Goal: Task Accomplishment & Management: Manage account settings

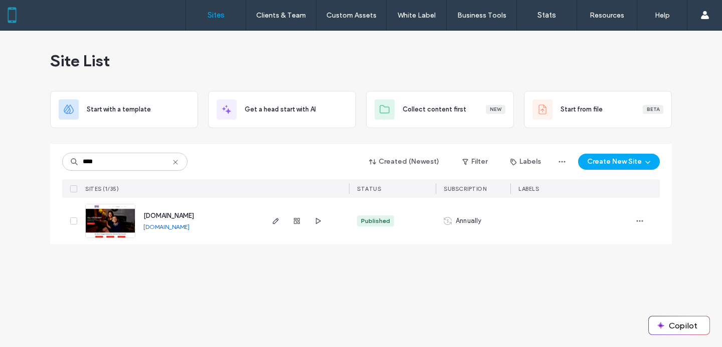
type input "****"
click at [172, 214] on span "www.votemaggieballard.com" at bounding box center [168, 216] width 51 height 8
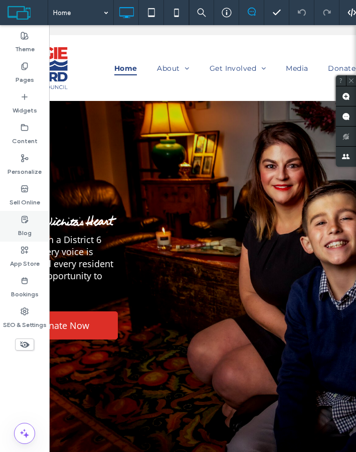
scroll to position [0, 53]
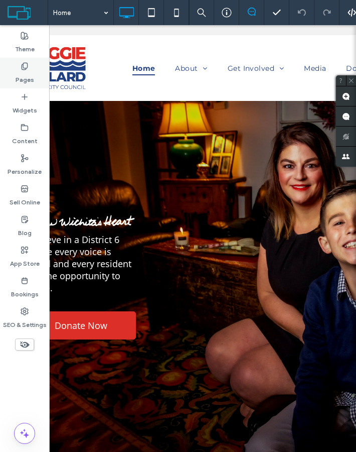
click at [21, 70] on label "Pages" at bounding box center [25, 77] width 19 height 14
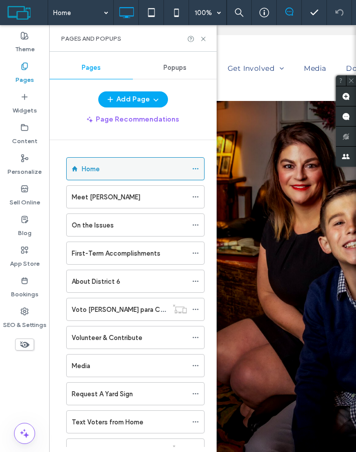
click at [194, 169] on icon at bounding box center [195, 168] width 7 height 7
click at [150, 169] on div "Home" at bounding box center [134, 169] width 105 height 11
click at [124, 171] on div at bounding box center [178, 226] width 356 height 452
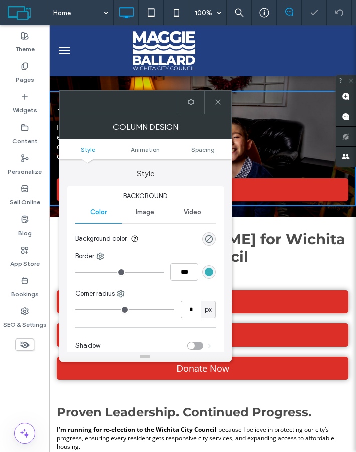
scroll to position [0, 0]
click at [215, 100] on icon at bounding box center [218, 102] width 8 height 8
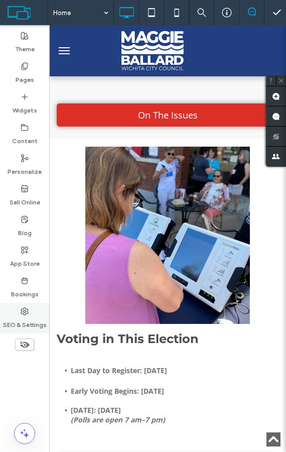
scroll to position [1744, 0]
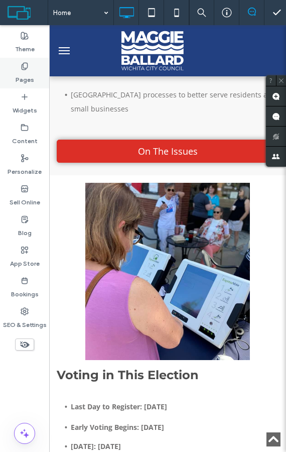
click at [23, 70] on label "Pages" at bounding box center [25, 77] width 19 height 14
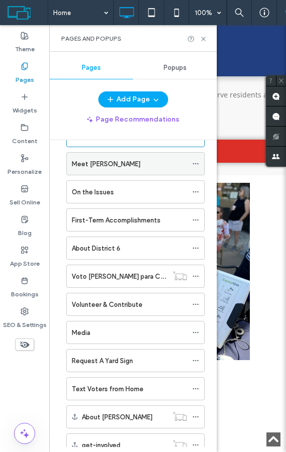
scroll to position [68, 0]
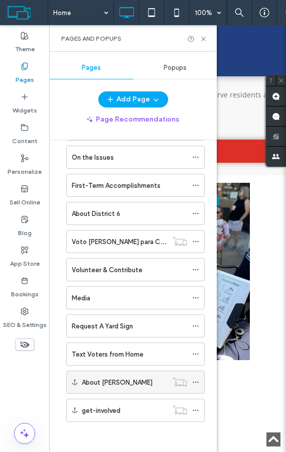
click at [120, 346] on label "About [PERSON_NAME]" at bounding box center [117, 382] width 71 height 18
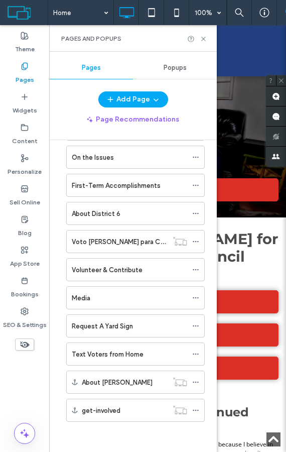
scroll to position [437, 0]
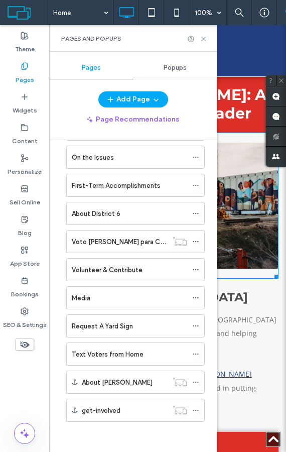
click at [257, 273] on div at bounding box center [168, 205] width 222 height 146
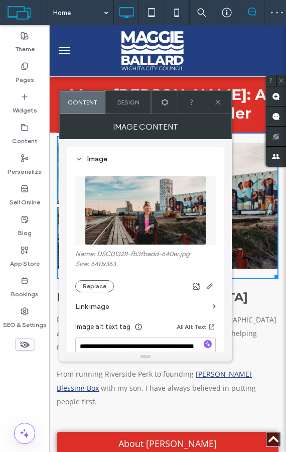
click at [217, 104] on use at bounding box center [218, 102] width 5 height 5
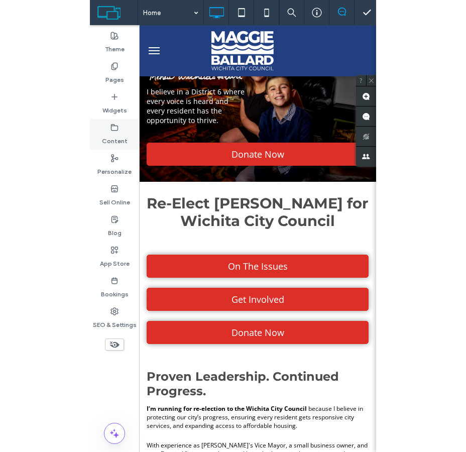
scroll to position [0, 0]
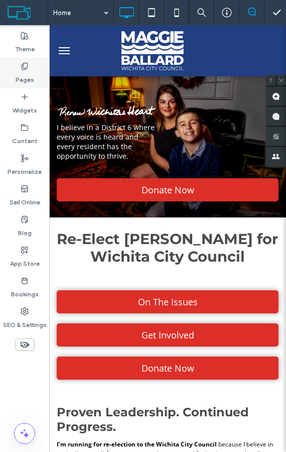
click at [21, 70] on icon at bounding box center [25, 66] width 8 height 8
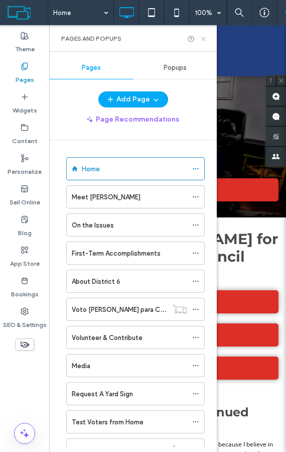
click at [203, 40] on icon at bounding box center [204, 39] width 8 height 8
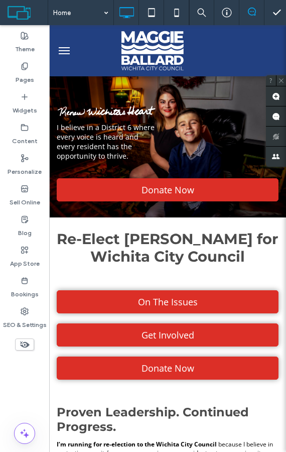
click at [61, 48] on button "menu" at bounding box center [64, 51] width 20 height 20
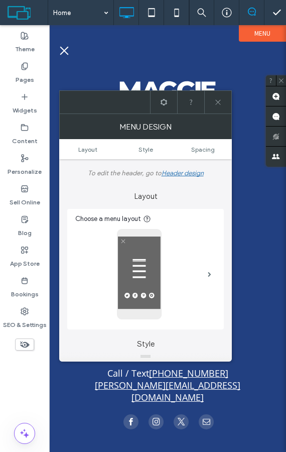
click at [219, 109] on span at bounding box center [218, 102] width 8 height 23
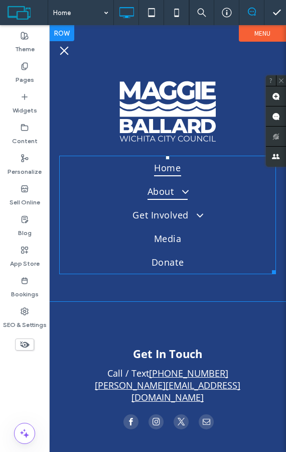
click at [183, 191] on span at bounding box center [181, 192] width 18 height 12
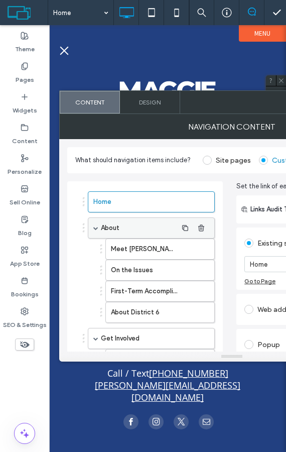
click at [138, 229] on label "About" at bounding box center [139, 228] width 76 height 20
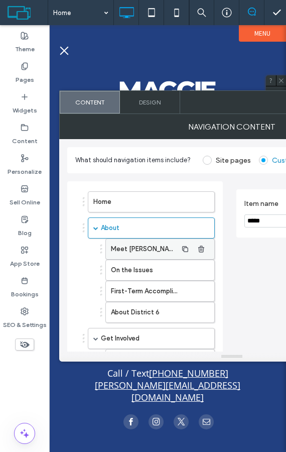
click at [137, 245] on label "Meet [PERSON_NAME]" at bounding box center [144, 249] width 66 height 20
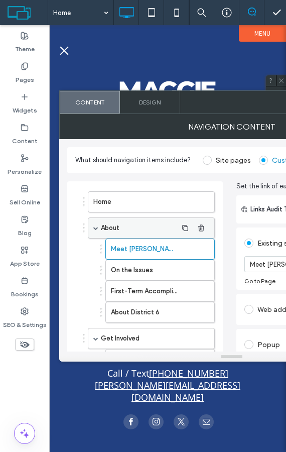
click at [129, 224] on label "About" at bounding box center [139, 228] width 76 height 20
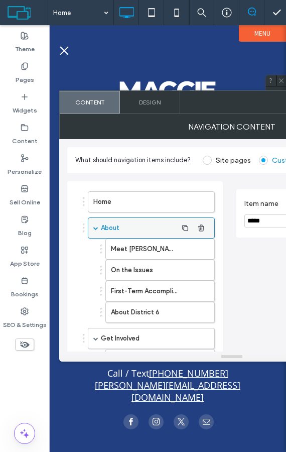
click at [139, 226] on label "About" at bounding box center [139, 228] width 76 height 20
click at [149, 72] on div "Home About Meet Maggie On the Issues First-Term Accomplishments About District …" at bounding box center [167, 167] width 217 height 214
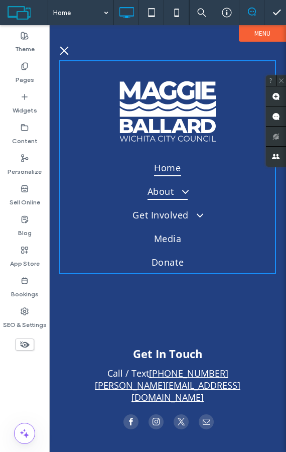
click at [176, 191] on span at bounding box center [181, 192] width 18 height 12
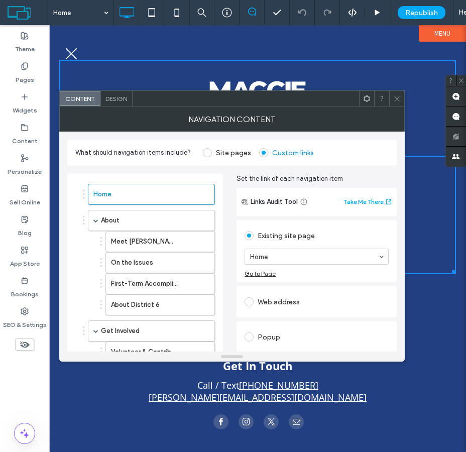
click at [24, 341] on icon at bounding box center [24, 344] width 11 height 11
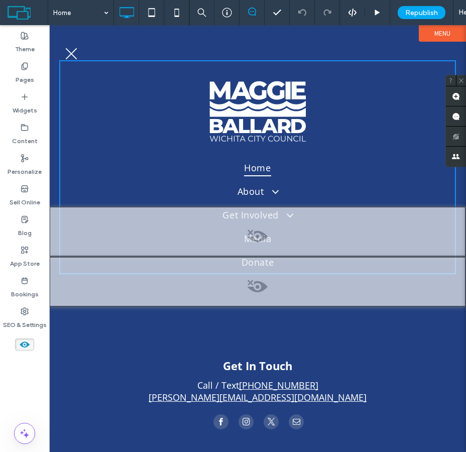
click at [24, 341] on icon at bounding box center [24, 344] width 11 height 11
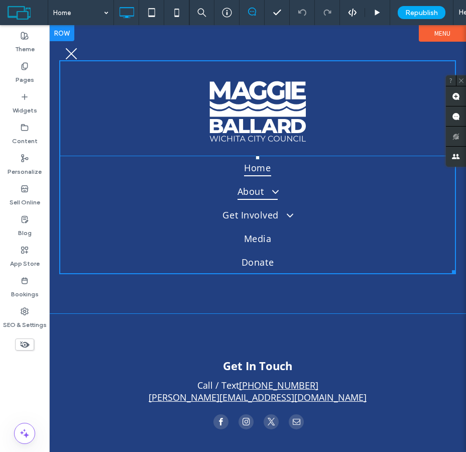
click at [257, 188] on span "About" at bounding box center [257, 191] width 40 height 18
click at [270, 192] on span at bounding box center [270, 192] width 18 height 12
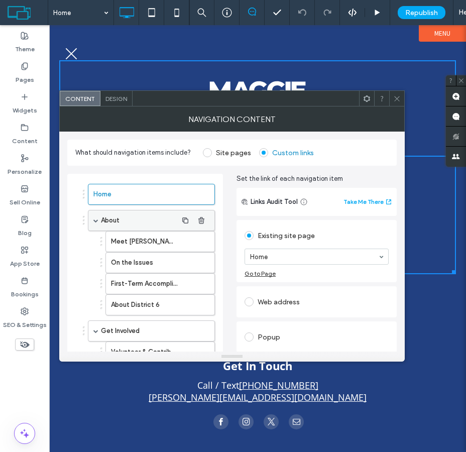
click at [100, 216] on div "About" at bounding box center [151, 220] width 127 height 21
click at [97, 220] on span at bounding box center [95, 220] width 5 height 5
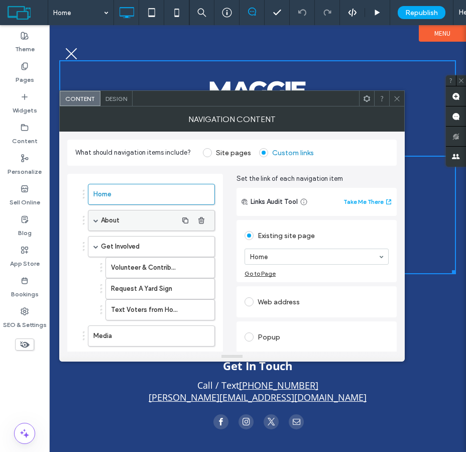
click at [130, 223] on label "About" at bounding box center [139, 220] width 76 height 20
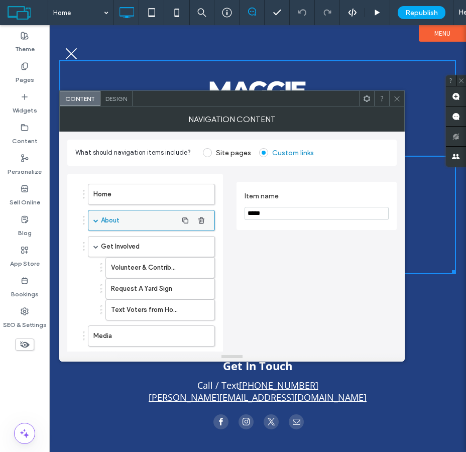
click at [130, 223] on label "About" at bounding box center [139, 220] width 76 height 20
click at [103, 223] on label "About" at bounding box center [139, 220] width 76 height 20
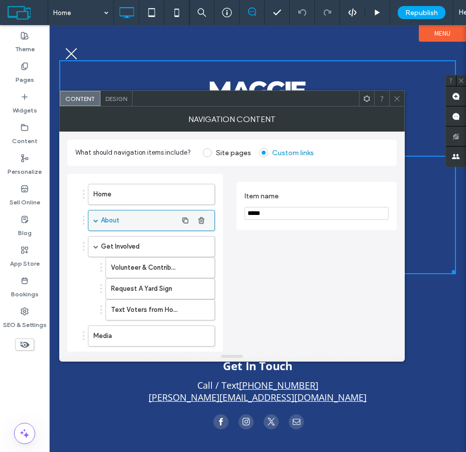
click at [97, 221] on span at bounding box center [95, 220] width 5 height 5
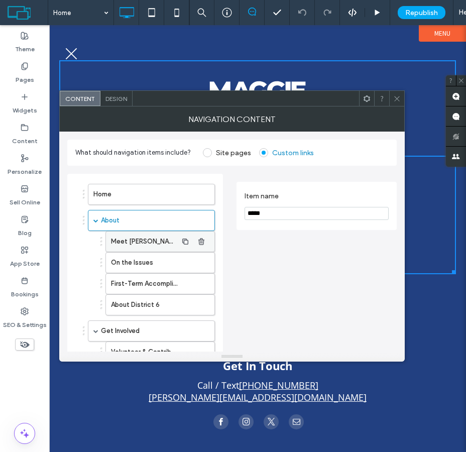
click at [134, 240] on label "Meet [PERSON_NAME]" at bounding box center [144, 241] width 66 height 20
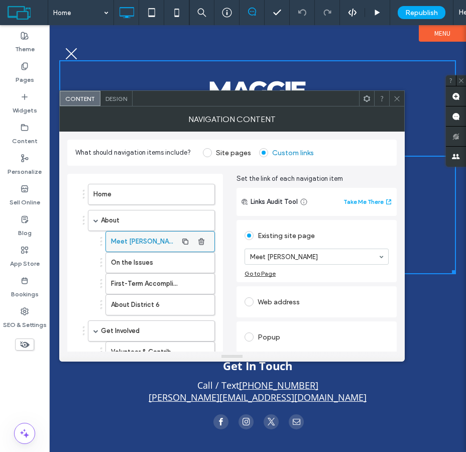
click at [134, 240] on label "Meet [PERSON_NAME]" at bounding box center [144, 241] width 66 height 20
click at [118, 217] on label "About" at bounding box center [139, 220] width 76 height 20
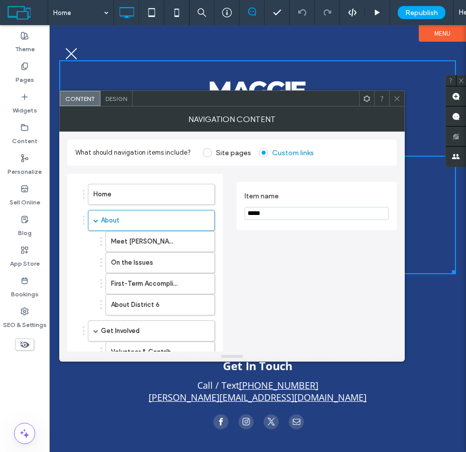
click at [398, 100] on icon at bounding box center [397, 99] width 8 height 8
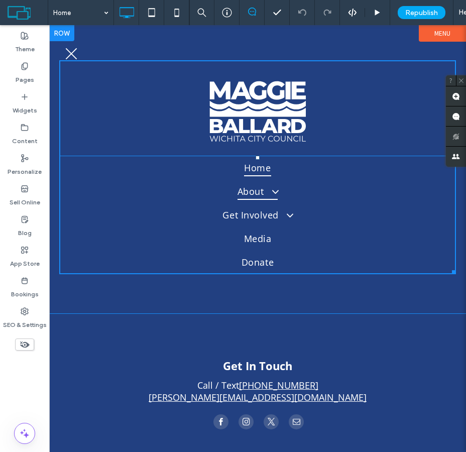
click at [274, 190] on span at bounding box center [270, 192] width 18 height 12
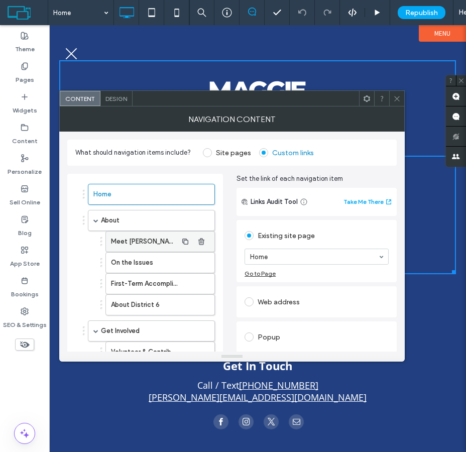
click at [175, 241] on label "Meet [PERSON_NAME]" at bounding box center [144, 241] width 66 height 20
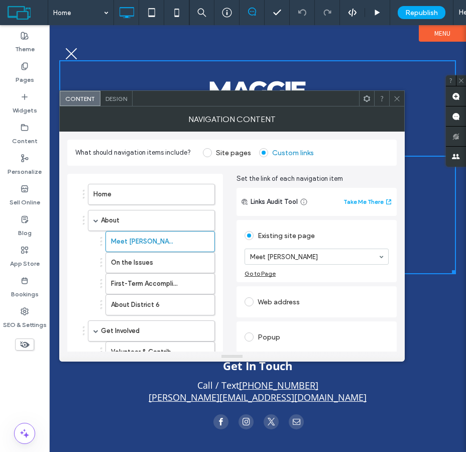
click at [396, 97] on icon at bounding box center [397, 99] width 8 height 8
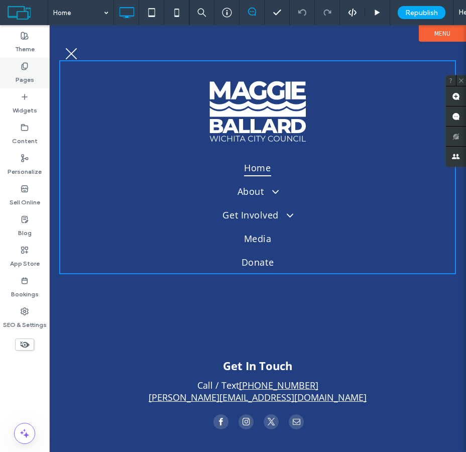
click at [33, 77] on label "Pages" at bounding box center [25, 77] width 19 height 14
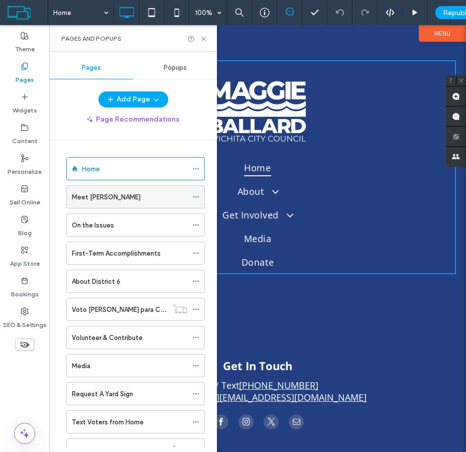
click at [110, 192] on label "Meet [PERSON_NAME]" at bounding box center [106, 197] width 69 height 18
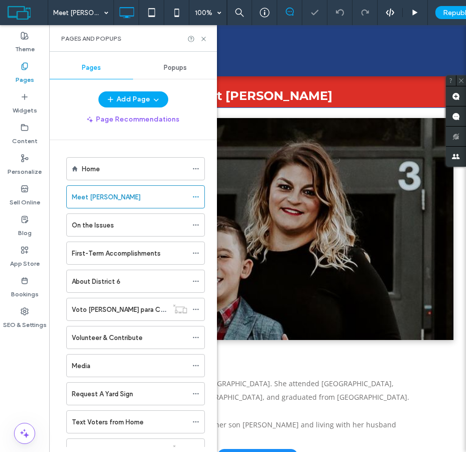
click at [325, 109] on div "Click To Paste" at bounding box center [257, 229] width 416 height 242
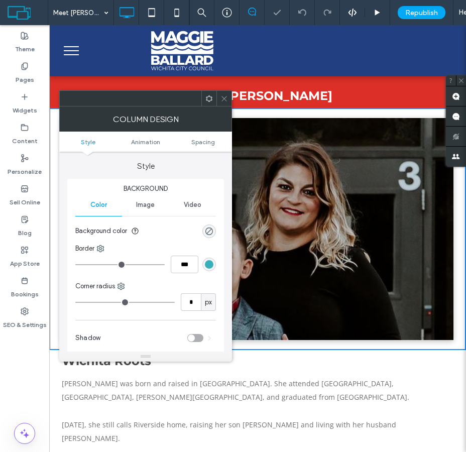
click at [224, 95] on icon at bounding box center [224, 99] width 8 height 8
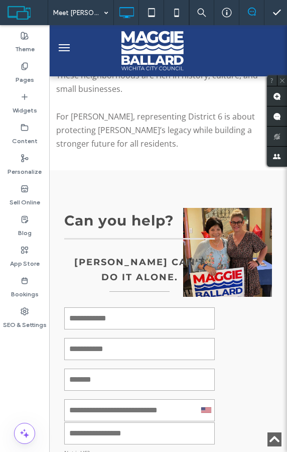
scroll to position [1452, 0]
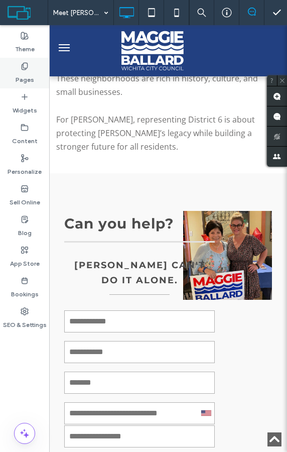
click at [24, 73] on label "Pages" at bounding box center [25, 77] width 19 height 14
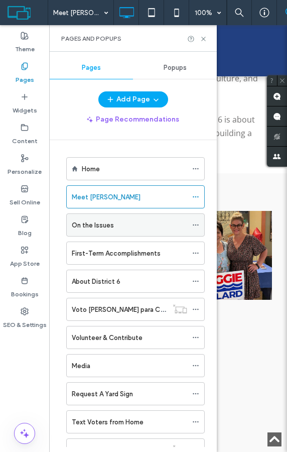
click at [100, 223] on label "On the Issues" at bounding box center [93, 225] width 42 height 18
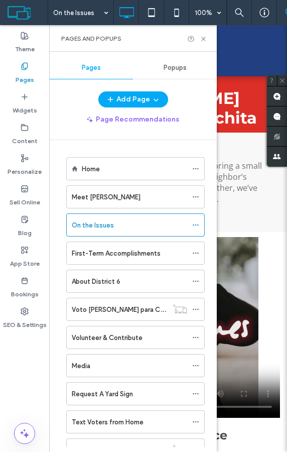
click at [203, 34] on div "Pages and Popups" at bounding box center [133, 38] width 168 height 27
click at [203, 36] on icon at bounding box center [204, 39] width 8 height 8
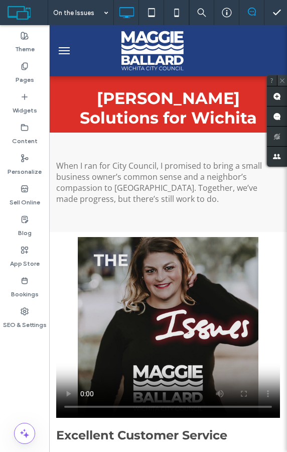
click at [284, 81] on icon at bounding box center [282, 80] width 7 height 7
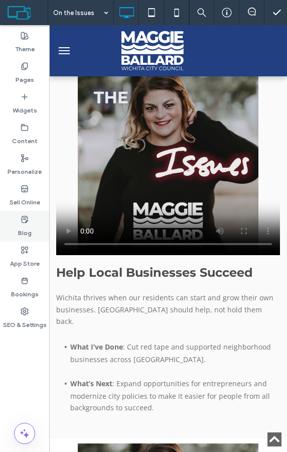
scroll to position [548, 0]
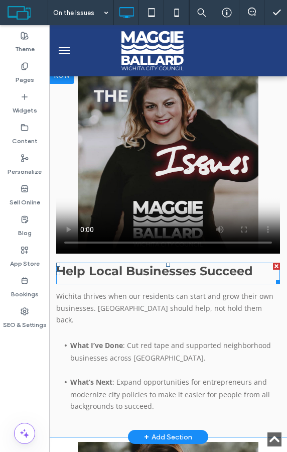
click at [90, 270] on strong "Help Local Businesses Succeed" at bounding box center [154, 270] width 197 height 15
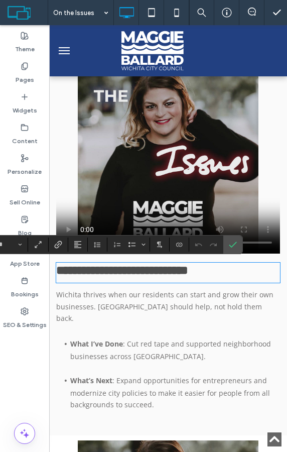
click at [82, 270] on strong "**********" at bounding box center [122, 270] width 132 height 12
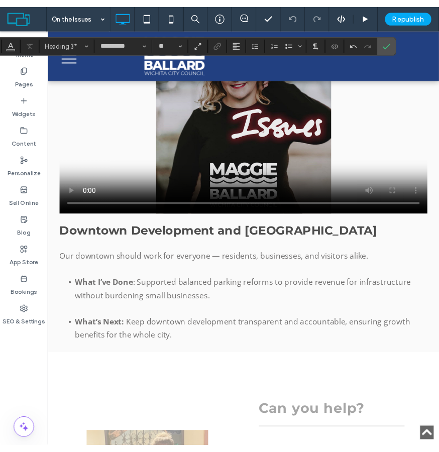
scroll to position [1820, 0]
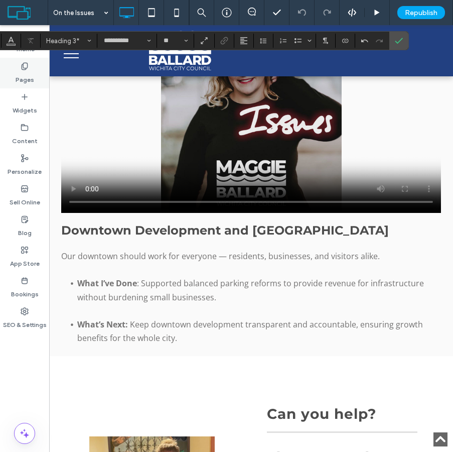
click at [28, 73] on label "Pages" at bounding box center [25, 77] width 19 height 14
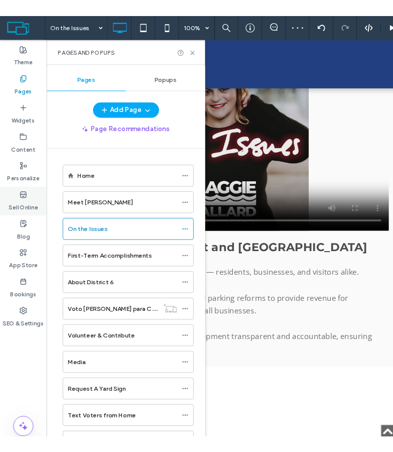
scroll to position [1869, 0]
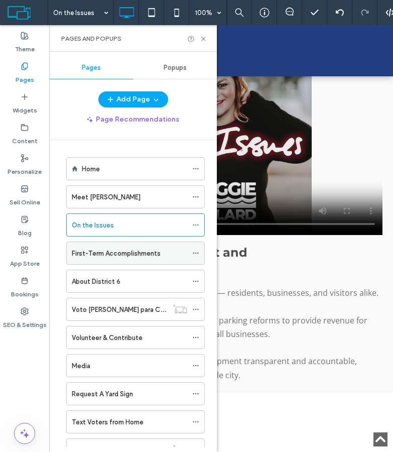
click at [119, 256] on label "First-Term Accomplishments" at bounding box center [116, 253] width 89 height 18
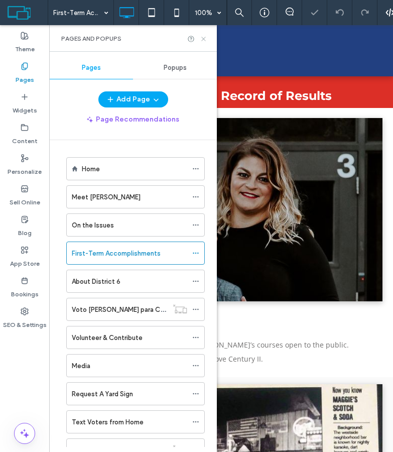
click at [202, 39] on icon at bounding box center [204, 39] width 8 height 8
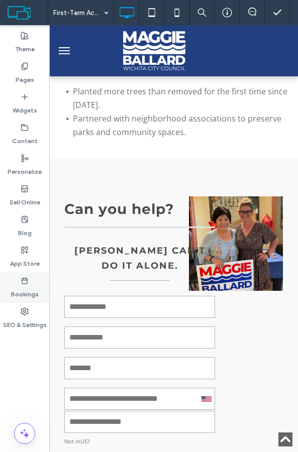
scroll to position [1179, 0]
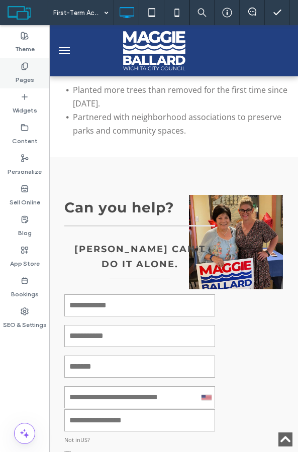
click at [21, 73] on label "Pages" at bounding box center [25, 77] width 19 height 14
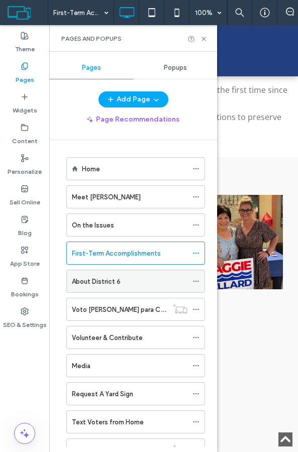
click at [105, 279] on label "About District 6" at bounding box center [96, 281] width 49 height 18
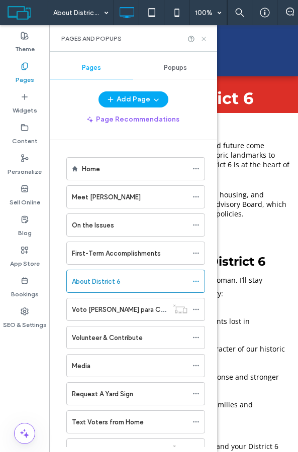
click at [200, 41] on icon at bounding box center [204, 39] width 8 height 8
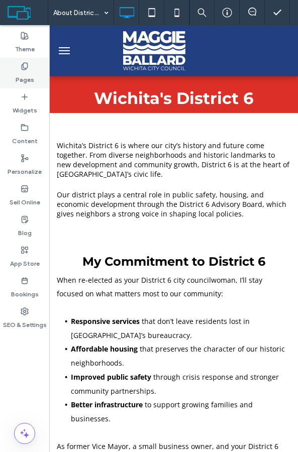
click at [22, 75] on label "Pages" at bounding box center [25, 77] width 19 height 14
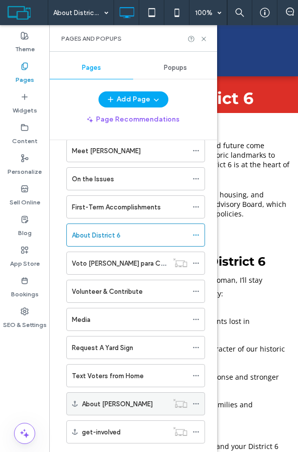
scroll to position [68, 0]
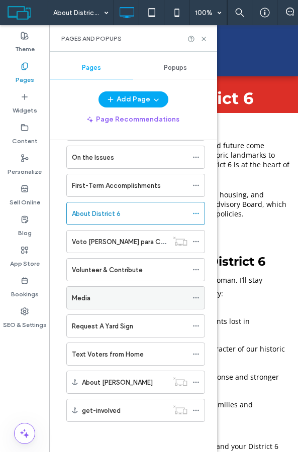
click at [103, 296] on div "Media" at bounding box center [129, 298] width 115 height 11
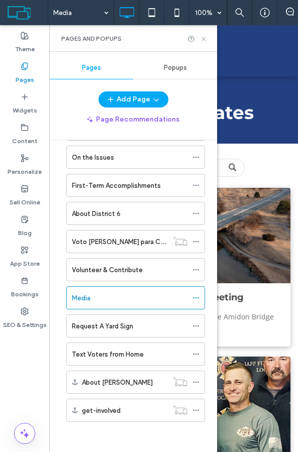
click at [201, 37] on icon at bounding box center [204, 39] width 8 height 8
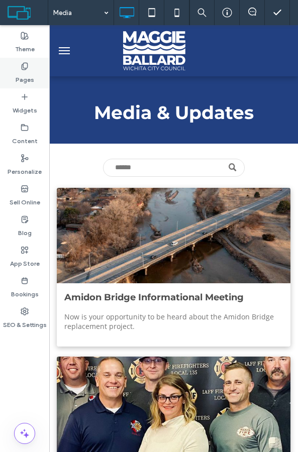
click at [21, 66] on icon at bounding box center [25, 66] width 8 height 8
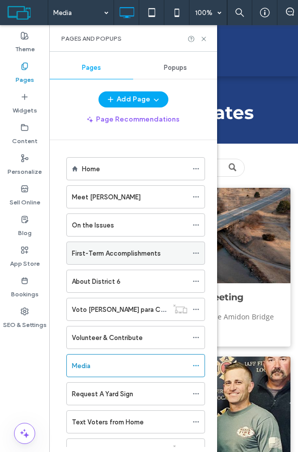
scroll to position [68, 0]
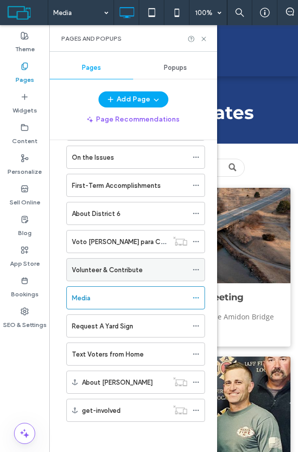
click at [121, 273] on label "Volunteer & Contribute" at bounding box center [107, 270] width 71 height 18
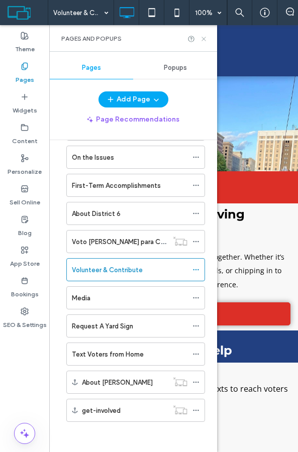
click at [203, 40] on icon at bounding box center [204, 39] width 8 height 8
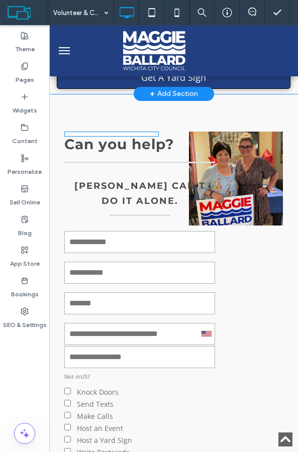
scroll to position [860, 0]
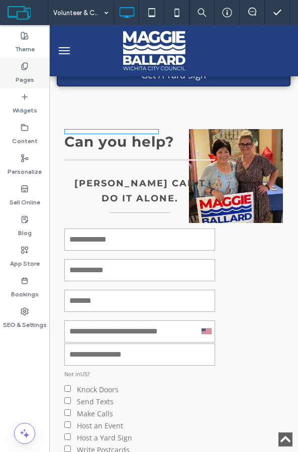
click at [23, 62] on icon at bounding box center [25, 66] width 8 height 8
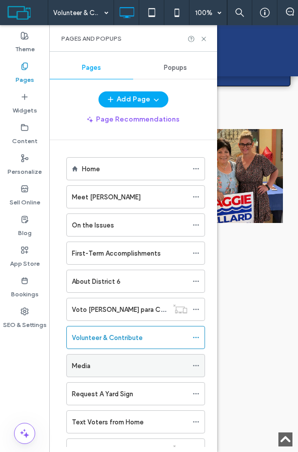
click at [116, 346] on div "Media" at bounding box center [129, 365] width 115 height 22
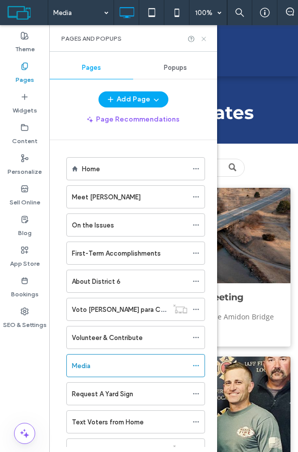
click at [206, 36] on icon at bounding box center [204, 39] width 8 height 8
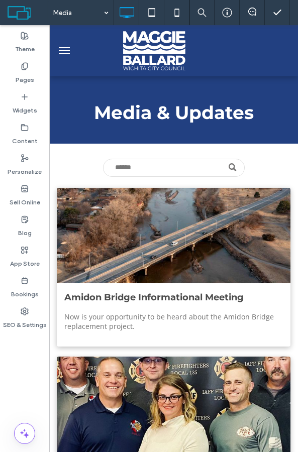
click at [65, 52] on button "menu" at bounding box center [64, 51] width 20 height 20
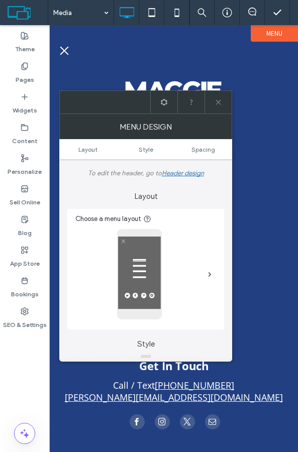
click at [217, 101] on icon at bounding box center [218, 102] width 8 height 8
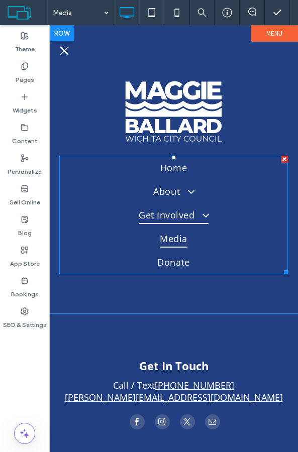
click at [205, 217] on span at bounding box center [201, 215] width 18 height 12
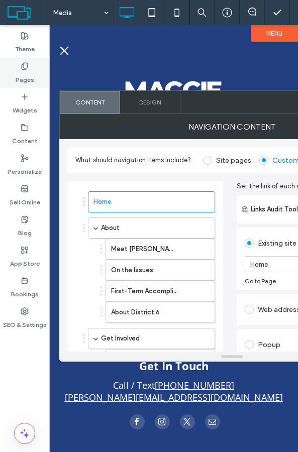
click at [25, 68] on icon at bounding box center [25, 66] width 8 height 8
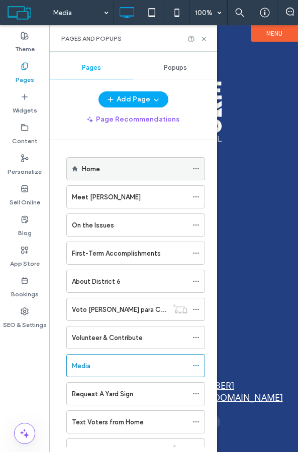
click at [194, 174] on span at bounding box center [195, 168] width 7 height 15
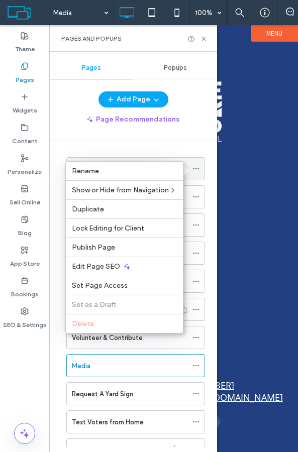
click at [194, 174] on span at bounding box center [195, 168] width 7 height 15
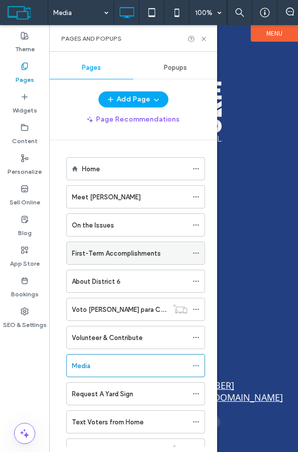
scroll to position [68, 0]
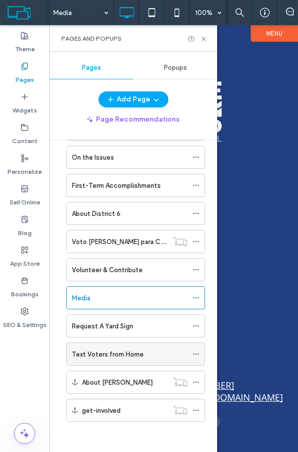
click at [100, 346] on label "Text Voters from Home" at bounding box center [108, 354] width 72 height 18
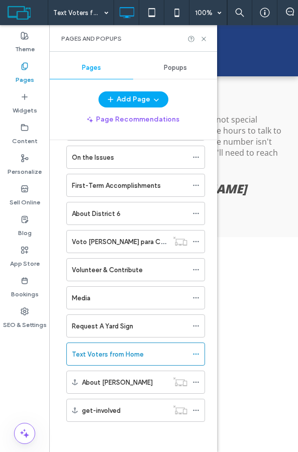
click at [22, 65] on use at bounding box center [25, 66] width 6 height 7
click at [201, 40] on icon at bounding box center [204, 39] width 8 height 8
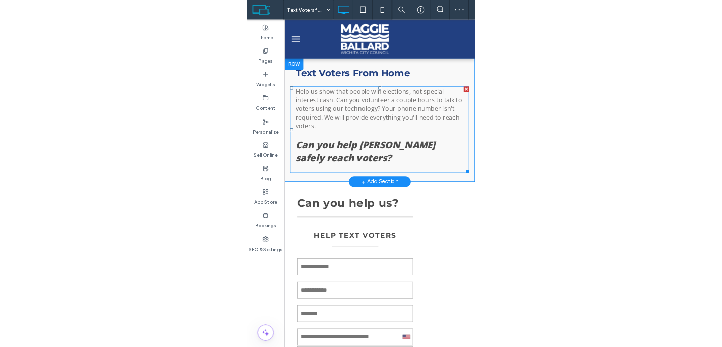
scroll to position [23, 0]
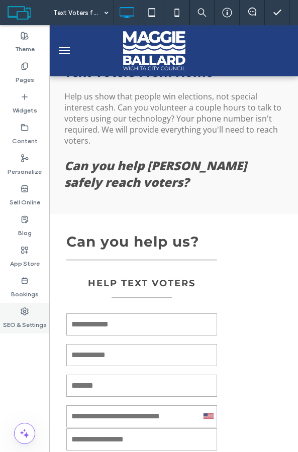
click at [29, 307] on div "SEO & Settings" at bounding box center [24, 318] width 49 height 31
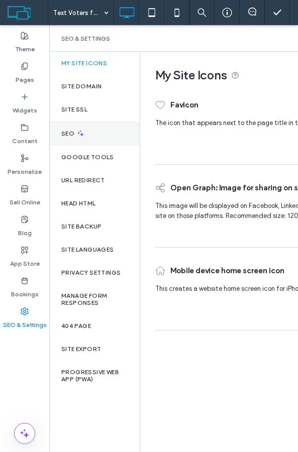
click at [71, 128] on div "SEO" at bounding box center [94, 133] width 90 height 25
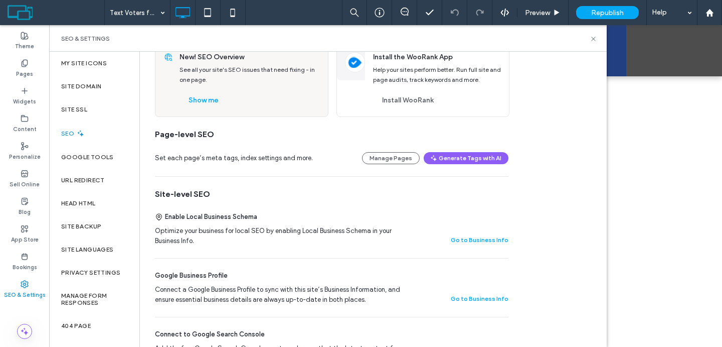
scroll to position [66, 0]
click at [394, 157] on button "Manage Pages" at bounding box center [391, 158] width 58 height 12
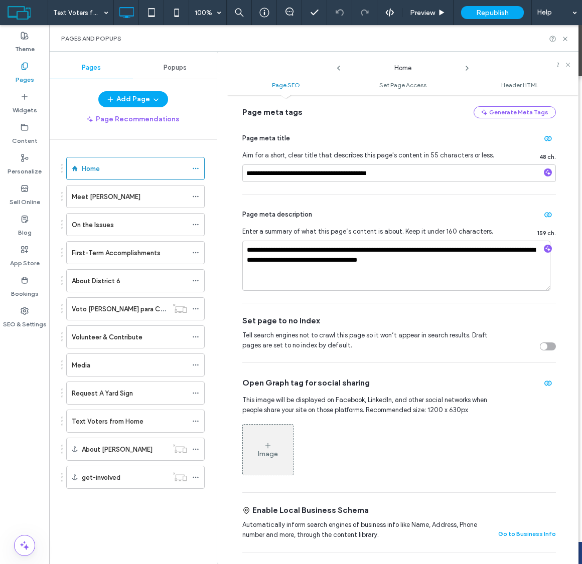
scroll to position [23, 0]
drag, startPoint x: 405, startPoint y: 172, endPoint x: 237, endPoint y: 175, distance: 167.6
click at [237, 175] on div "**********" at bounding box center [402, 330] width 351 height 460
paste input "**********"
drag, startPoint x: 486, startPoint y: 175, endPoint x: 403, endPoint y: 177, distance: 83.3
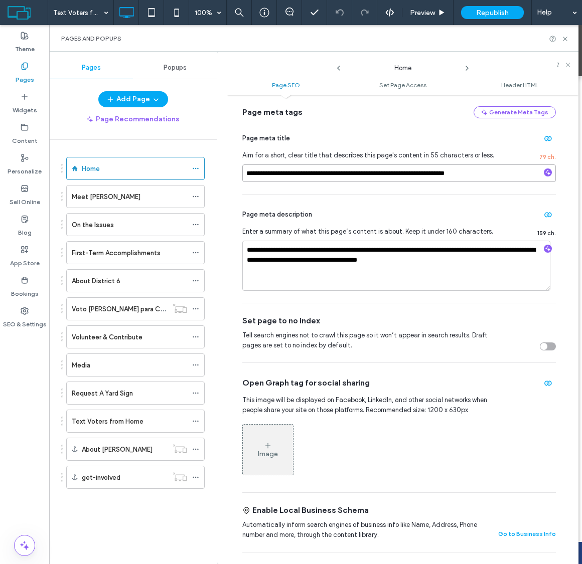
click at [403, 177] on input "**********" at bounding box center [399, 174] width 314 height 18
drag, startPoint x: 414, startPoint y: 174, endPoint x: 392, endPoint y: 174, distance: 22.1
click at [392, 174] on input "**********" at bounding box center [399, 174] width 314 height 18
drag, startPoint x: 474, startPoint y: 175, endPoint x: 395, endPoint y: 173, distance: 78.8
click at [395, 173] on input "**********" at bounding box center [399, 174] width 314 height 18
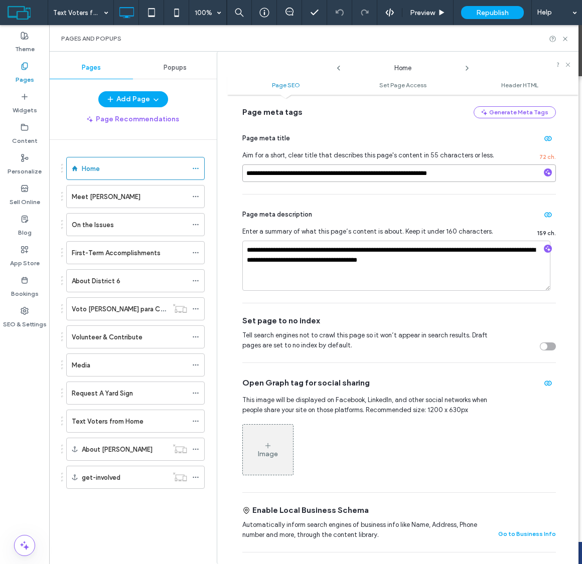
drag, startPoint x: 468, startPoint y: 171, endPoint x: 388, endPoint y: 174, distance: 79.8
click at [388, 174] on input "**********" at bounding box center [399, 174] width 314 height 18
type input "**********"
click at [110, 195] on label "Meet [PERSON_NAME]" at bounding box center [106, 197] width 69 height 18
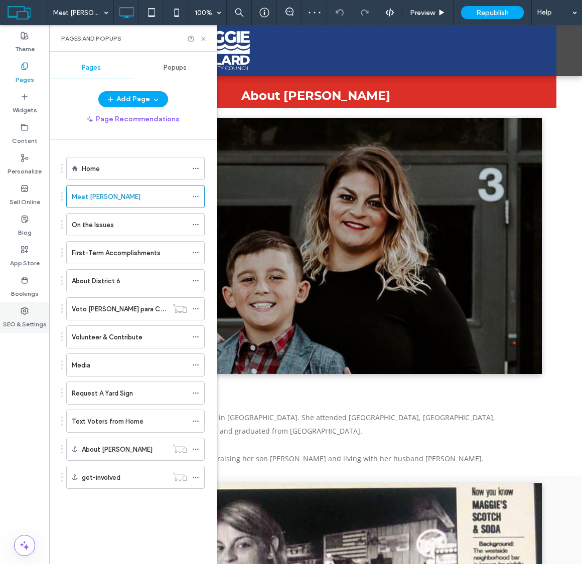
click at [28, 321] on label "SEO & Settings" at bounding box center [25, 322] width 44 height 14
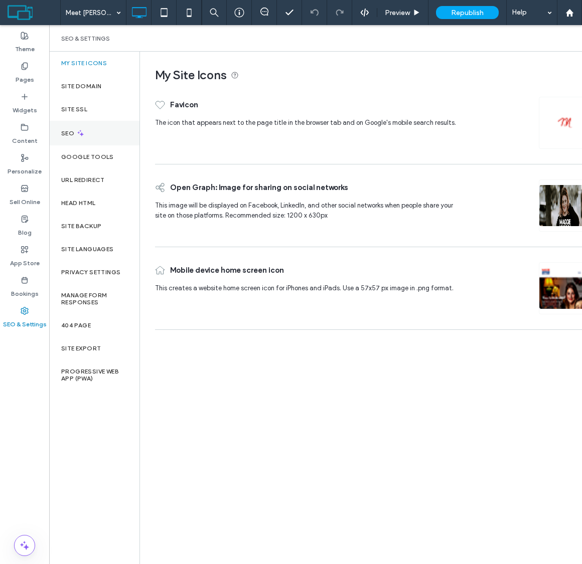
click at [93, 133] on div "SEO" at bounding box center [94, 133] width 90 height 25
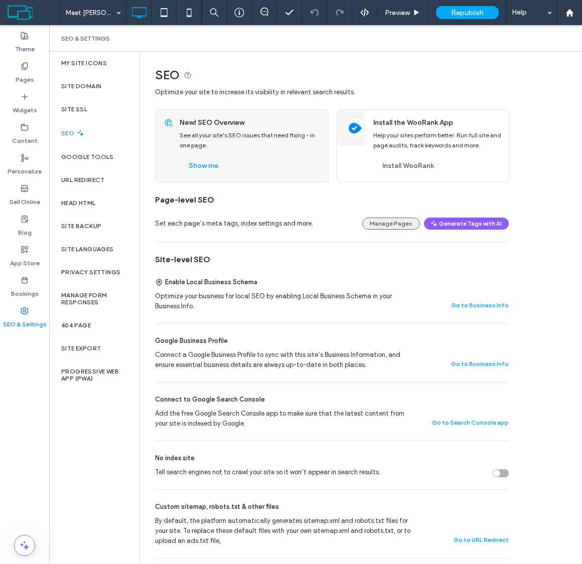
click at [393, 228] on button "Manage Pages" at bounding box center [391, 224] width 58 height 12
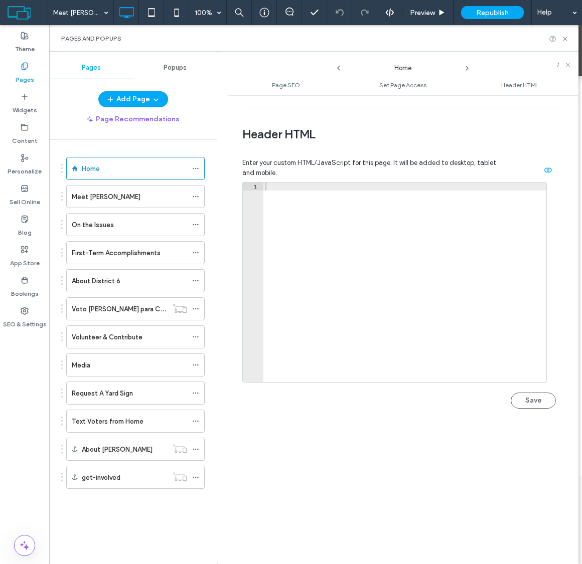
scroll to position [850, 0]
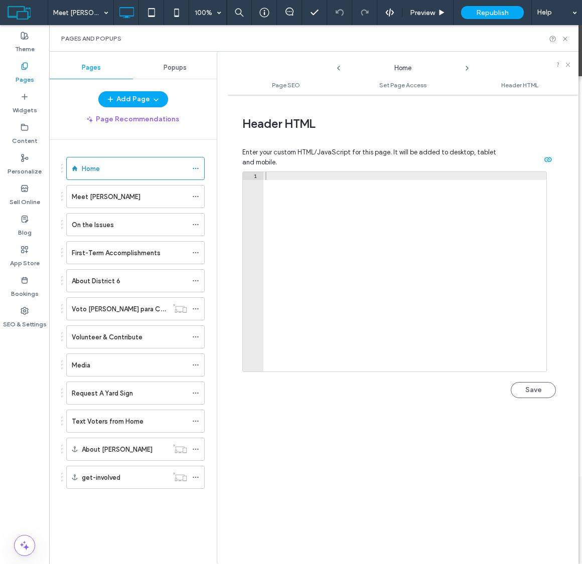
click at [467, 70] on icon at bounding box center [467, 68] width 8 height 8
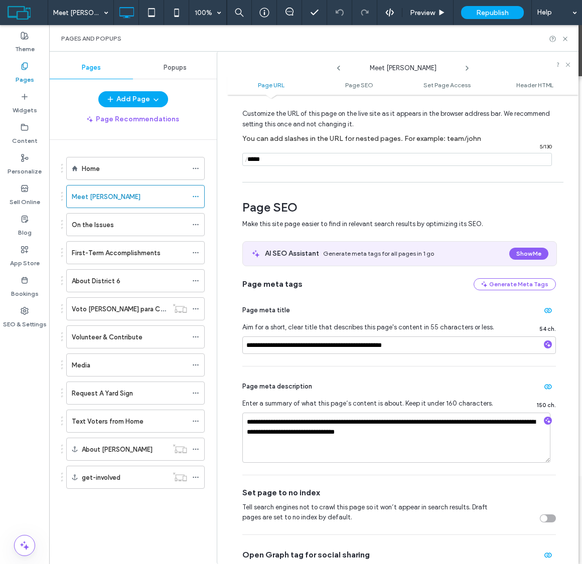
scroll to position [77, 0]
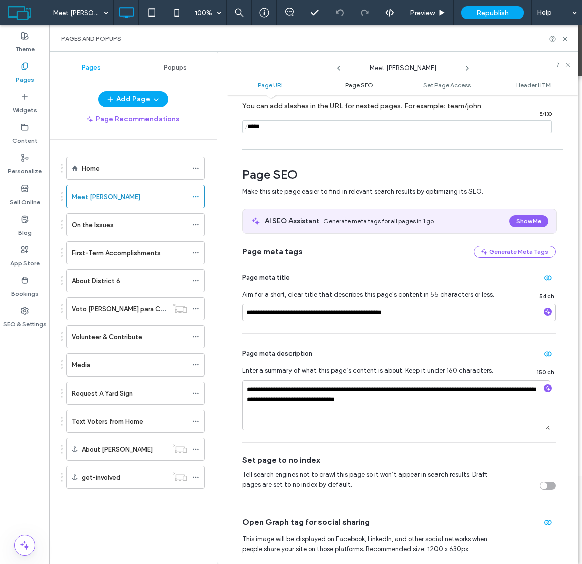
click at [358, 88] on span "Page SEO" at bounding box center [359, 85] width 28 height 8
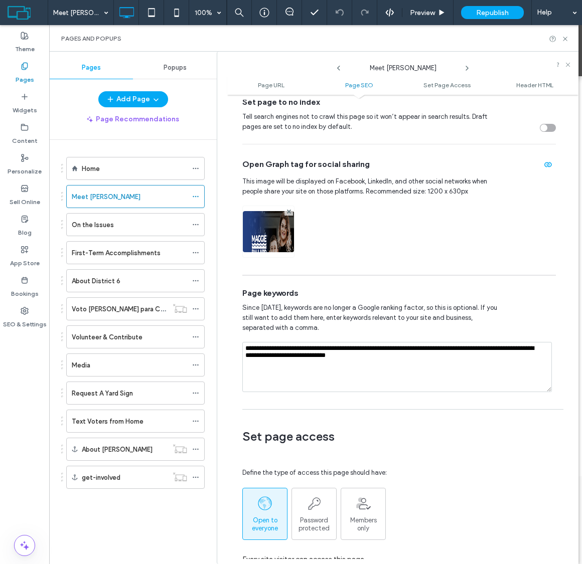
scroll to position [433, 0]
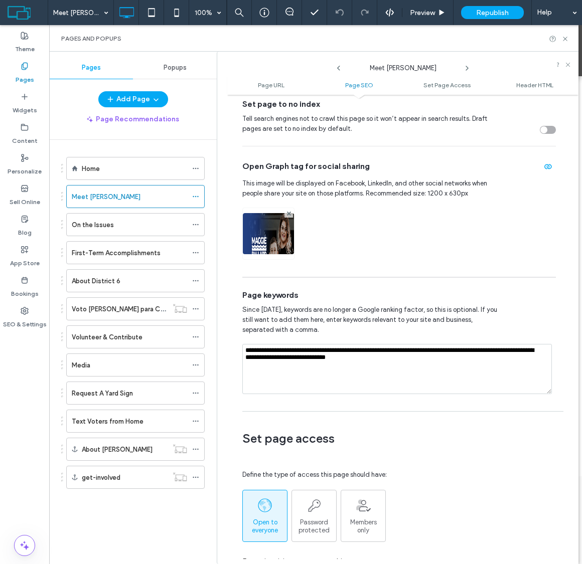
click at [466, 69] on use at bounding box center [467, 68] width 2 height 4
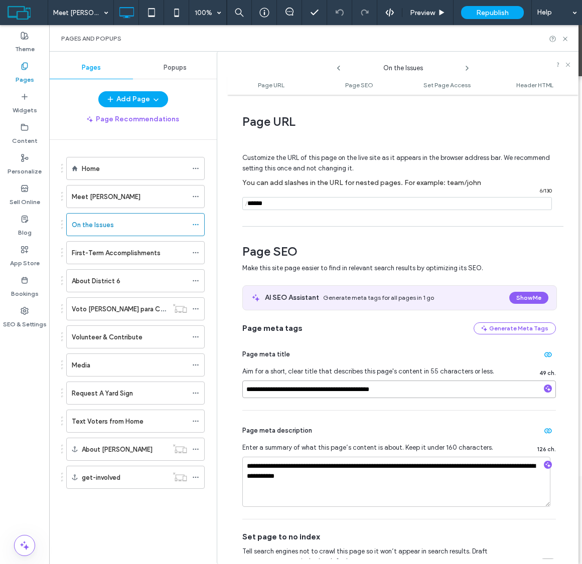
drag, startPoint x: 403, startPoint y: 388, endPoint x: 291, endPoint y: 380, distance: 112.7
click at [291, 346] on div "**********" at bounding box center [399, 373] width 314 height 76
click at [361, 346] on input "**********" at bounding box center [399, 390] width 314 height 18
type input "**********"
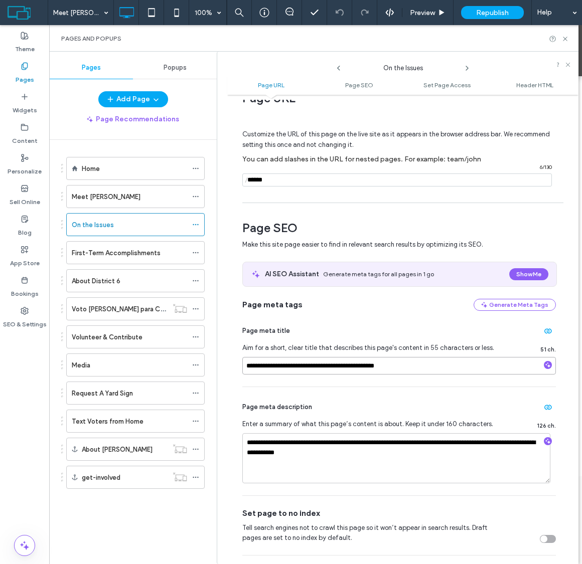
scroll to position [27, 0]
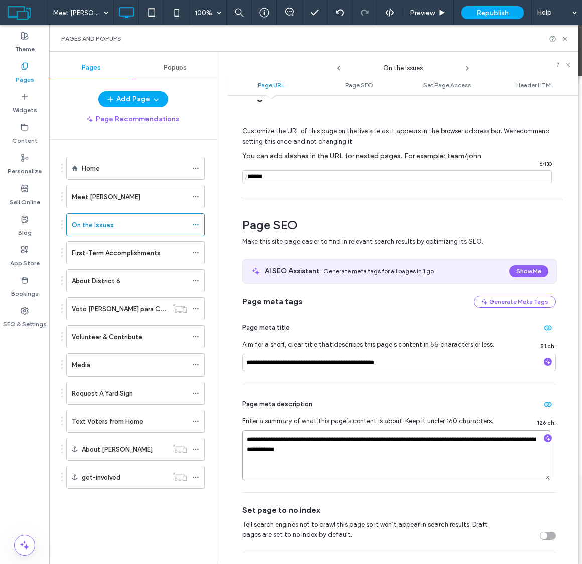
drag, startPoint x: 354, startPoint y: 447, endPoint x: 241, endPoint y: 440, distance: 113.1
click at [241, 346] on div "**********" at bounding box center [402, 330] width 351 height 460
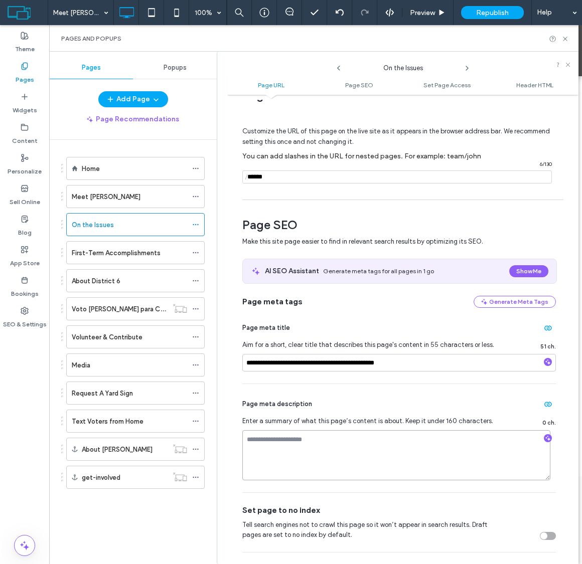
paste textarea "**********"
type textarea "**********"
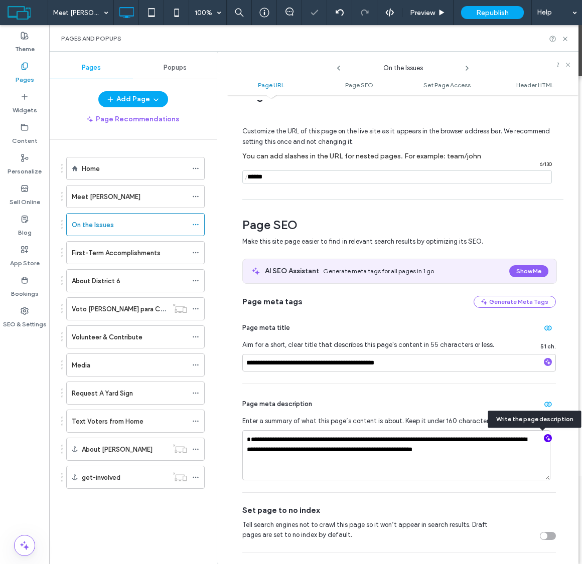
click at [544, 346] on icon "button" at bounding box center [547, 438] width 7 height 7
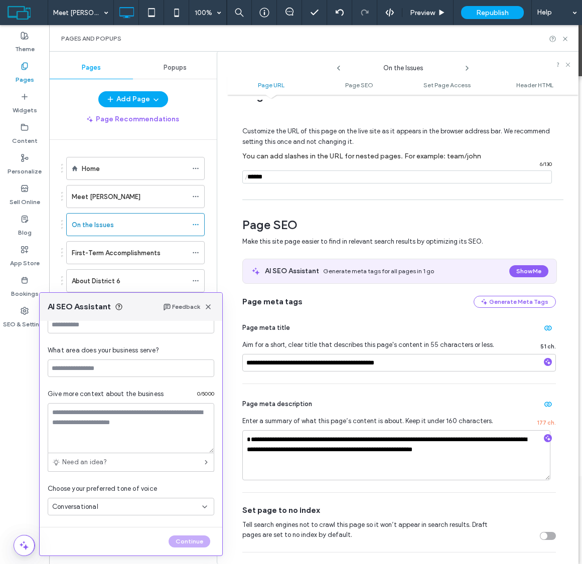
scroll to position [0, 0]
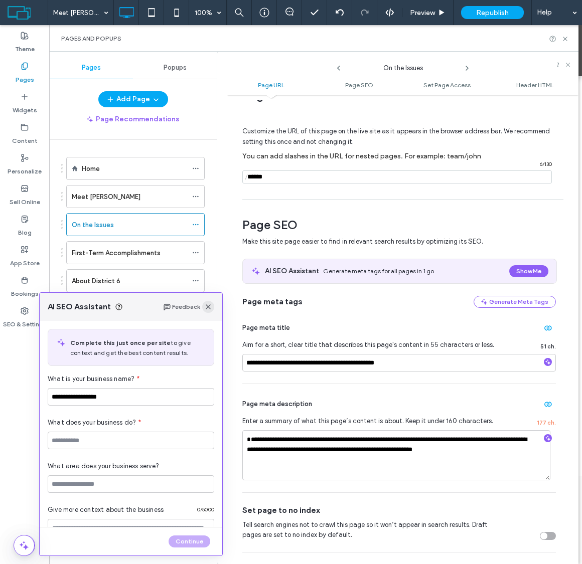
click at [207, 311] on icon "button" at bounding box center [208, 307] width 8 height 8
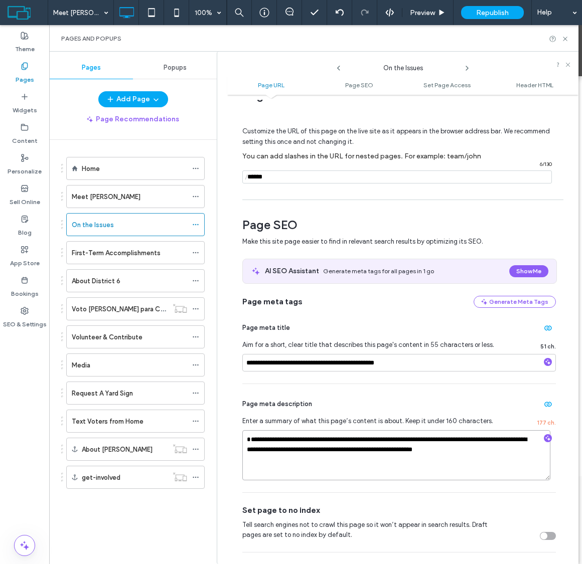
drag, startPoint x: 491, startPoint y: 452, endPoint x: 237, endPoint y: 438, distance: 254.2
click at [237, 346] on div "**********" at bounding box center [402, 330] width 351 height 460
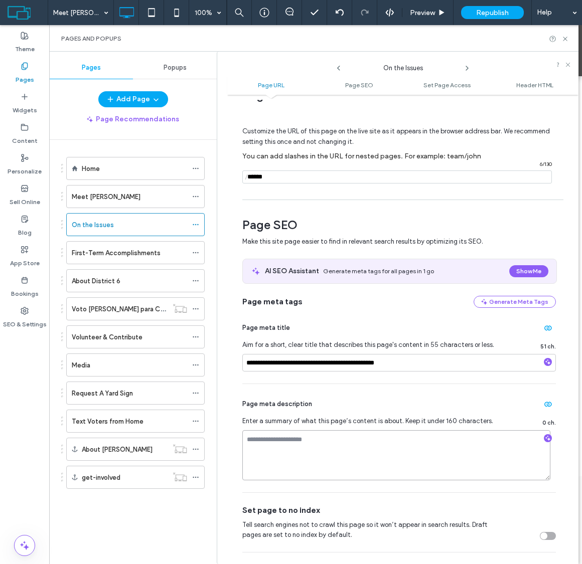
paste textarea "**********"
type textarea "**********"
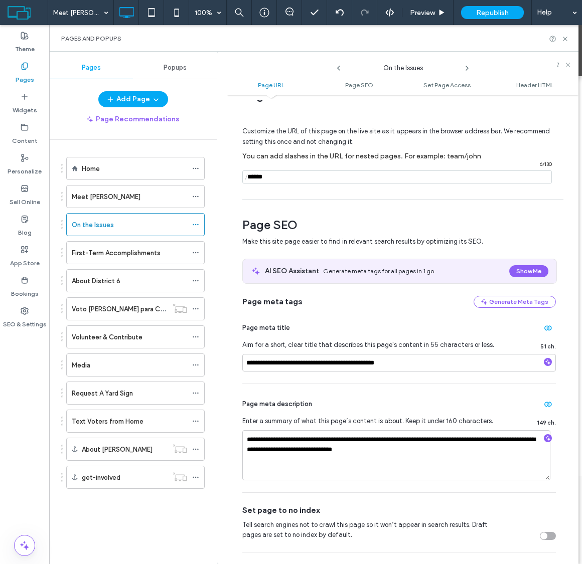
click at [462, 63] on div "On the Issues" at bounding box center [403, 65] width 120 height 15
click at [464, 66] on icon at bounding box center [467, 68] width 8 height 8
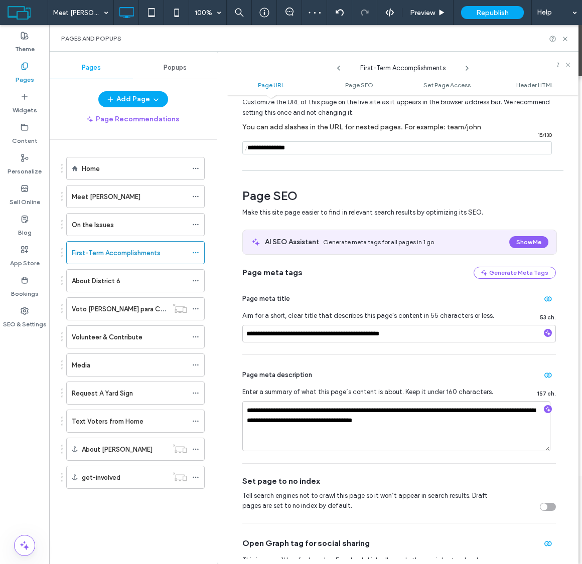
scroll to position [58, 0]
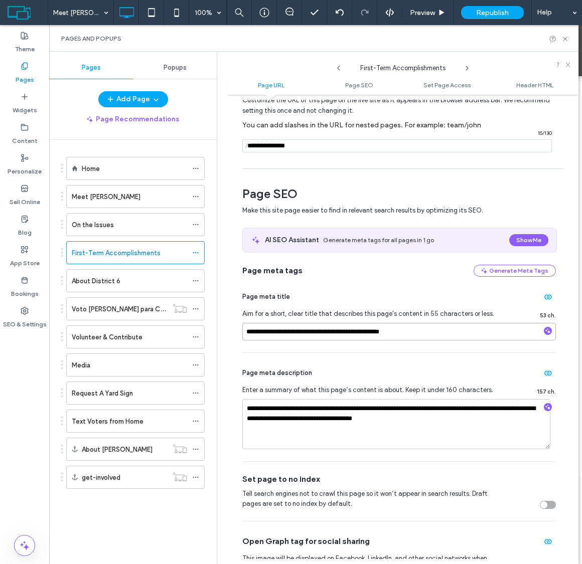
click at [412, 334] on input "**********" at bounding box center [399, 332] width 314 height 18
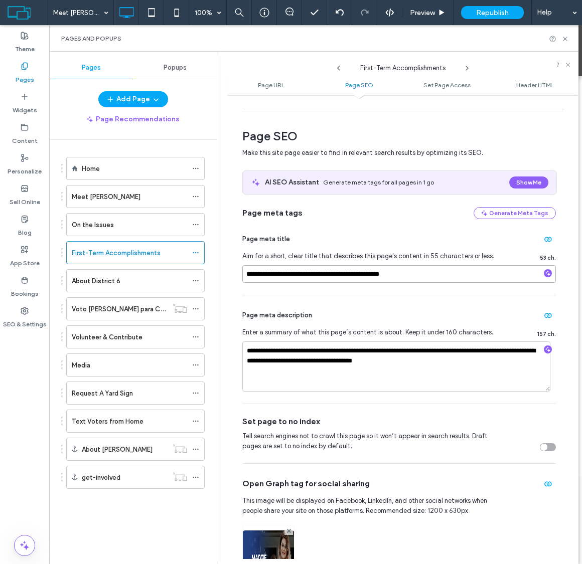
scroll to position [84, 0]
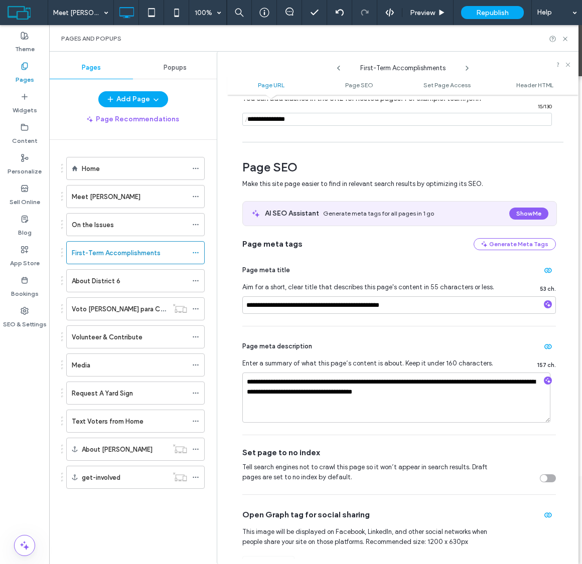
click at [469, 65] on icon at bounding box center [467, 68] width 8 height 8
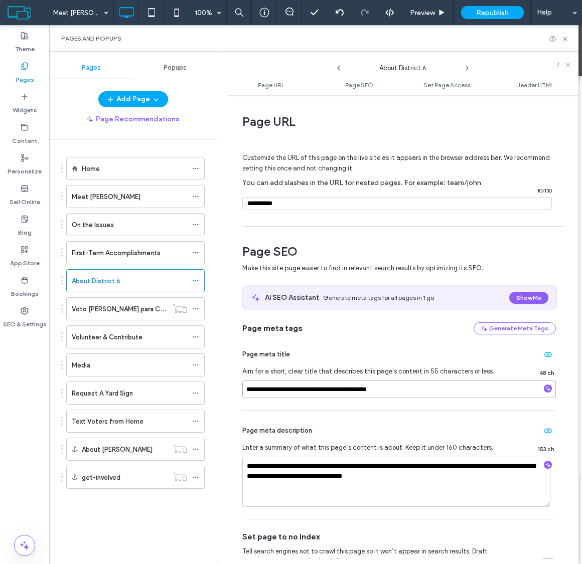
click at [404, 346] on input "**********" at bounding box center [399, 390] width 314 height 18
drag, startPoint x: 404, startPoint y: 390, endPoint x: 232, endPoint y: 388, distance: 172.6
click at [232, 346] on div "**********" at bounding box center [402, 330] width 351 height 460
paste input "**********"
drag, startPoint x: 451, startPoint y: 387, endPoint x: 391, endPoint y: 392, distance: 59.9
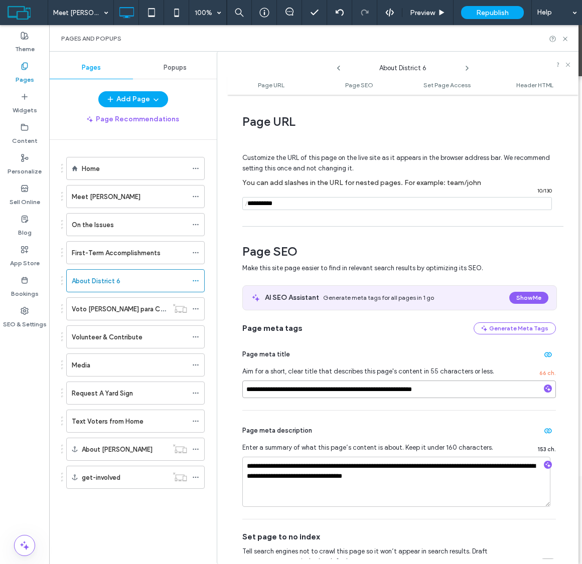
click at [391, 346] on input "**********" at bounding box center [399, 390] width 314 height 18
type input "**********"
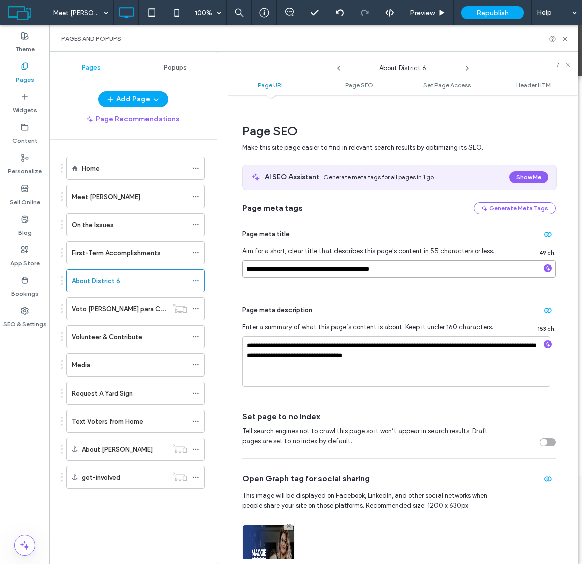
scroll to position [121, 0]
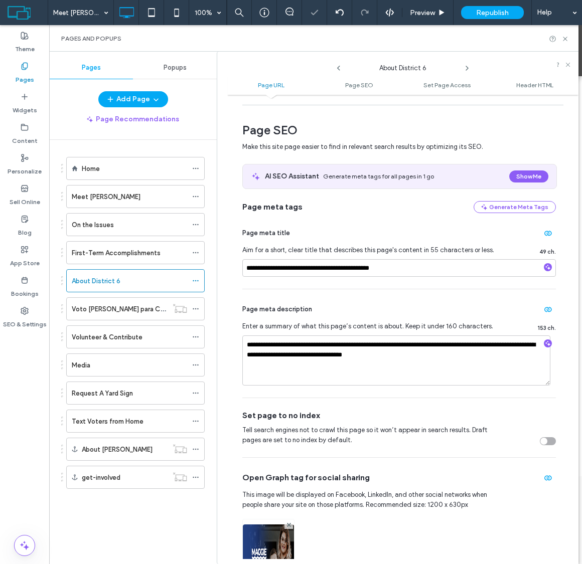
click at [466, 69] on use at bounding box center [467, 68] width 2 height 4
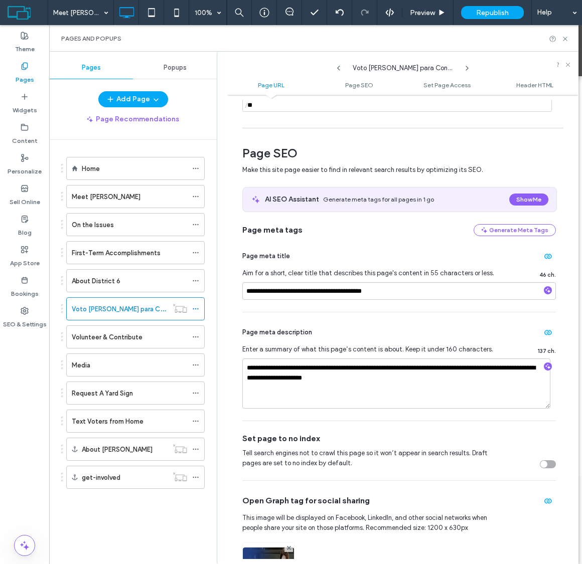
scroll to position [0, 0]
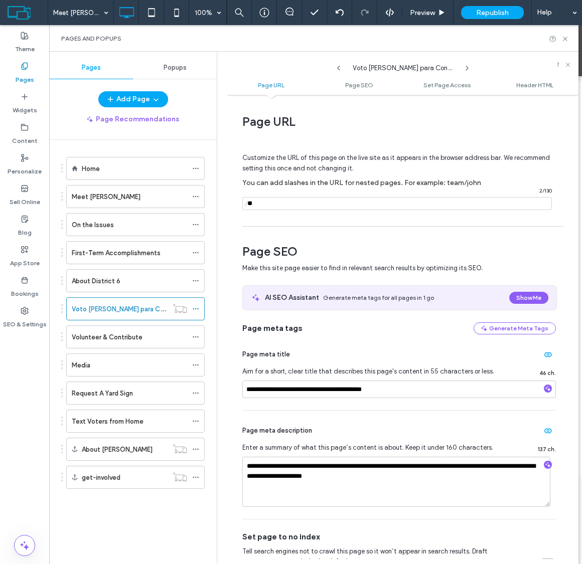
click at [464, 67] on icon at bounding box center [467, 68] width 8 height 8
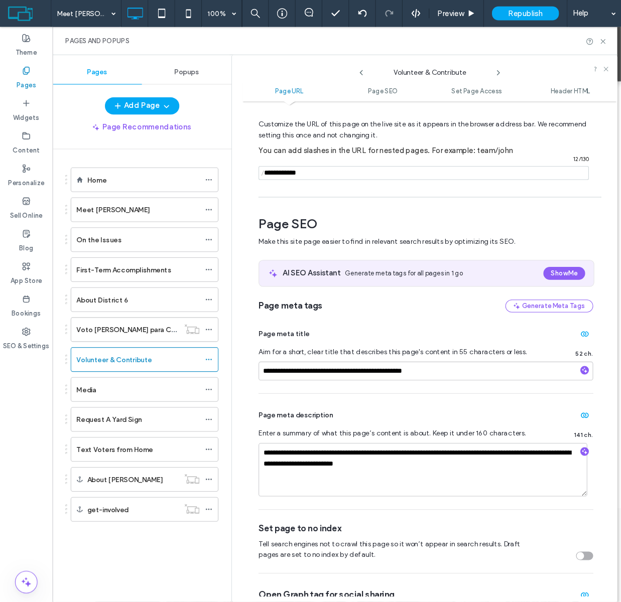
scroll to position [41, 0]
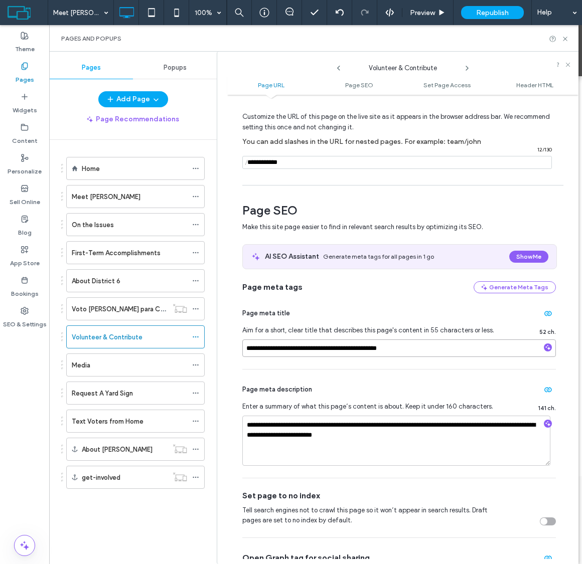
drag, startPoint x: 410, startPoint y: 348, endPoint x: 285, endPoint y: 347, distance: 124.4
click at [285, 346] on input "**********" at bounding box center [399, 349] width 314 height 18
type input "**********"
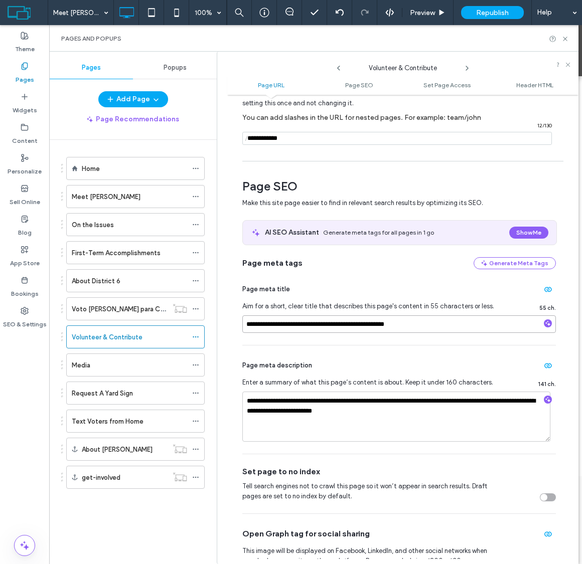
scroll to position [68, 0]
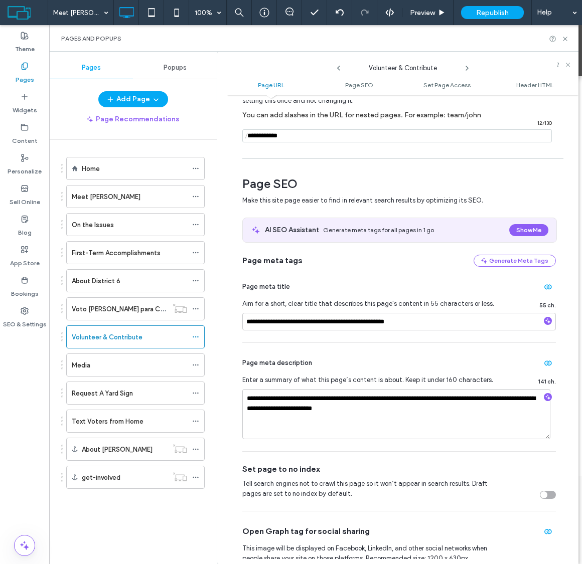
click at [466, 65] on icon at bounding box center [467, 68] width 8 height 8
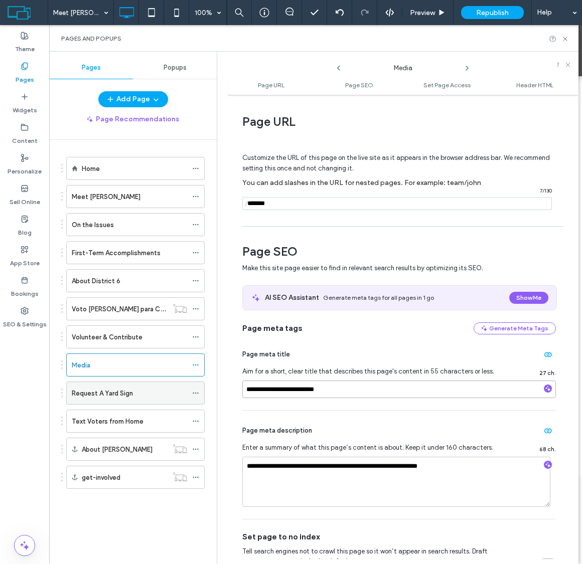
drag, startPoint x: 344, startPoint y: 392, endPoint x: 180, endPoint y: 390, distance: 164.1
click at [180, 346] on div "**********" at bounding box center [313, 308] width 529 height 513
paste input "**********"
drag, startPoint x: 446, startPoint y: 389, endPoint x: 410, endPoint y: 392, distance: 36.2
click at [410, 346] on input "**********" at bounding box center [399, 390] width 314 height 18
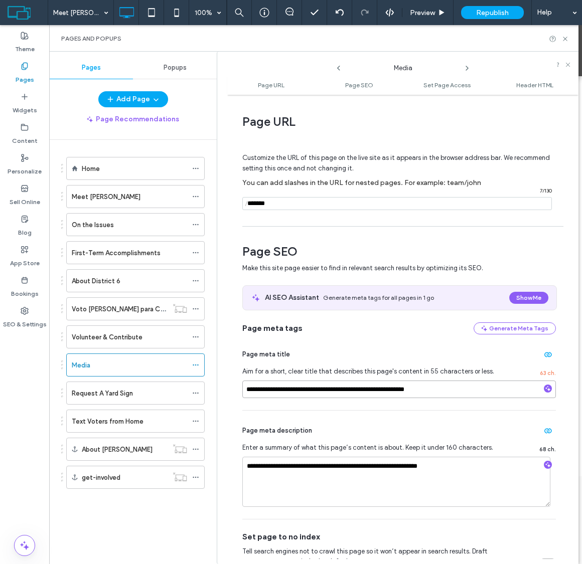
type input "**********"
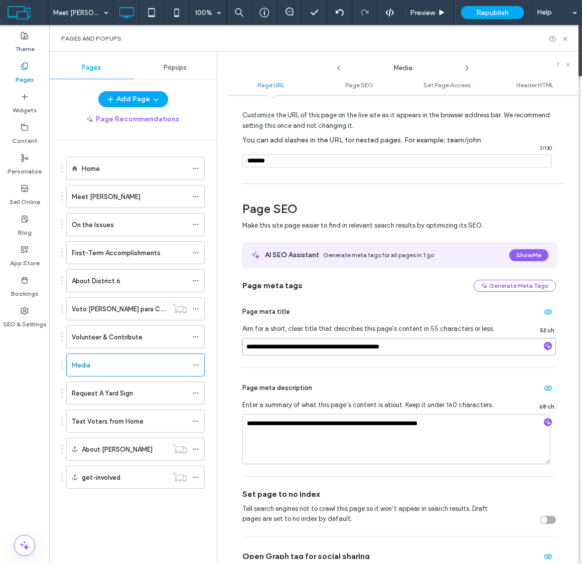
scroll to position [43, 0]
drag, startPoint x: 466, startPoint y: 418, endPoint x: 451, endPoint y: 433, distance: 22.0
click at [451, 346] on textarea "**********" at bounding box center [396, 439] width 308 height 50
paste textarea "**********"
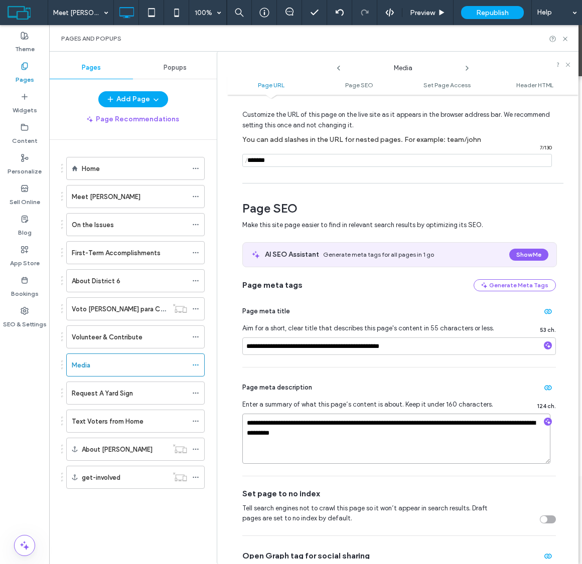
click at [268, 346] on textarea "**********" at bounding box center [396, 439] width 308 height 50
type textarea "**********"
click at [422, 346] on textarea "**********" at bounding box center [396, 439] width 308 height 50
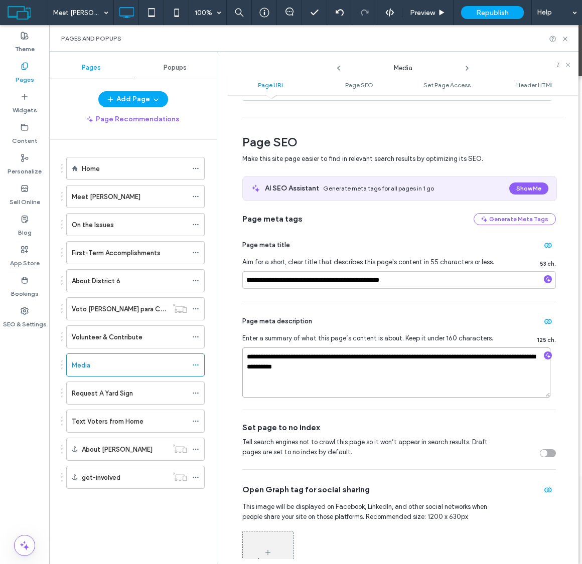
scroll to position [113, 0]
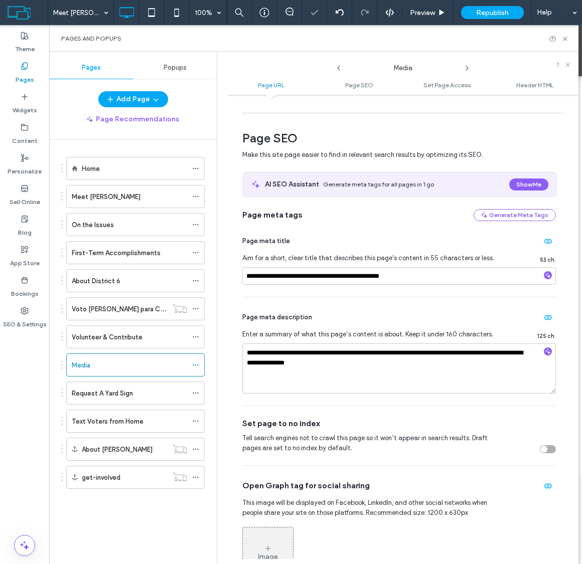
click at [463, 67] on icon at bounding box center [467, 68] width 8 height 8
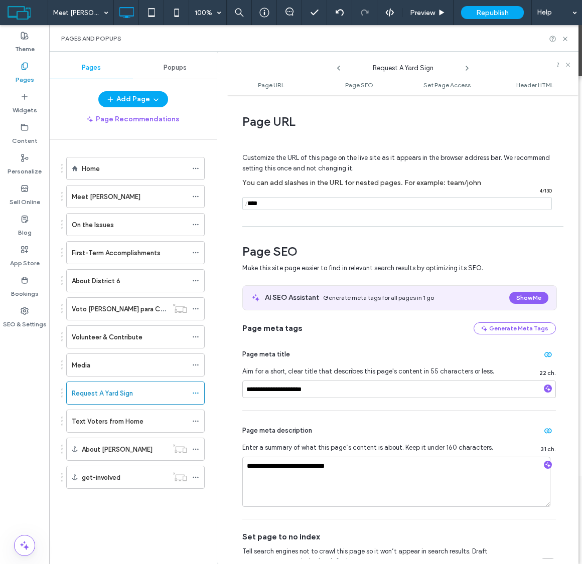
click at [465, 64] on icon at bounding box center [467, 68] width 8 height 8
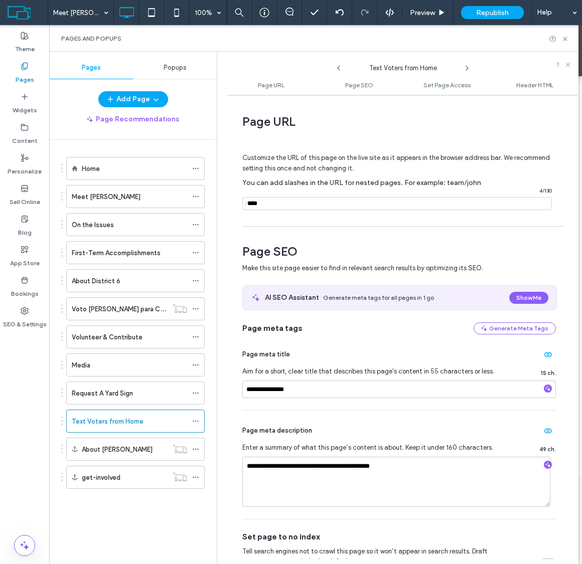
click at [465, 64] on icon at bounding box center [467, 68] width 8 height 8
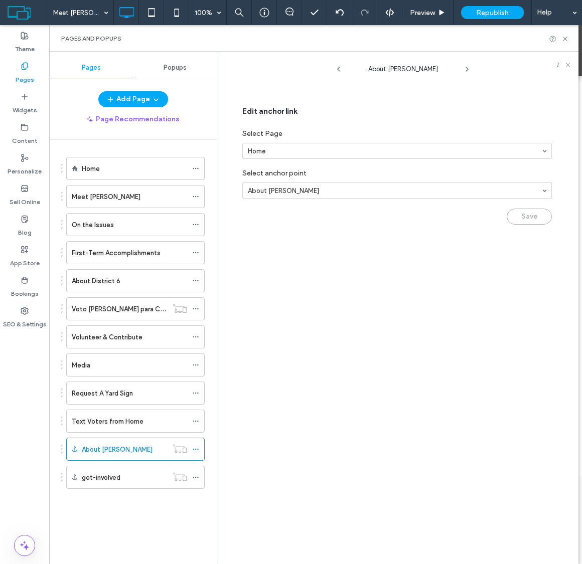
click at [469, 65] on icon at bounding box center [467, 69] width 8 height 8
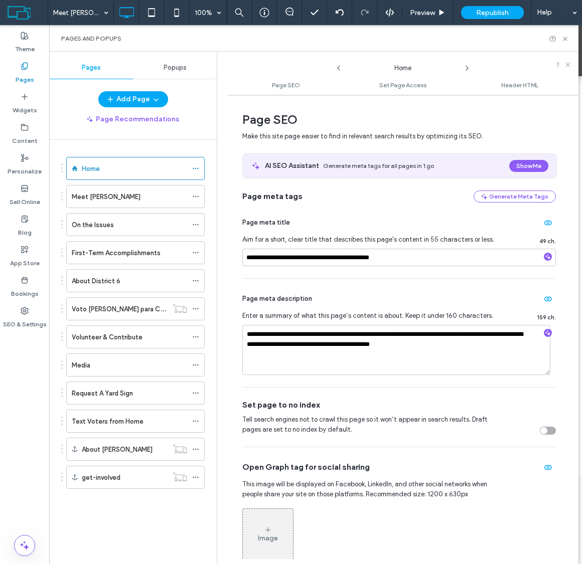
click at [469, 65] on icon at bounding box center [467, 68] width 8 height 8
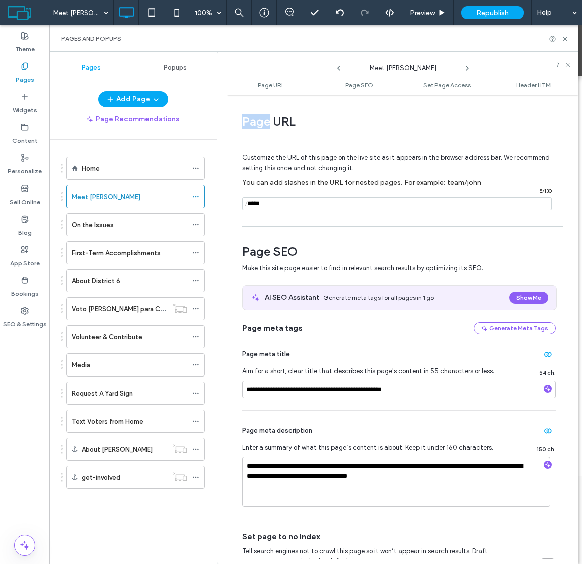
click at [469, 65] on icon at bounding box center [467, 68] width 8 height 8
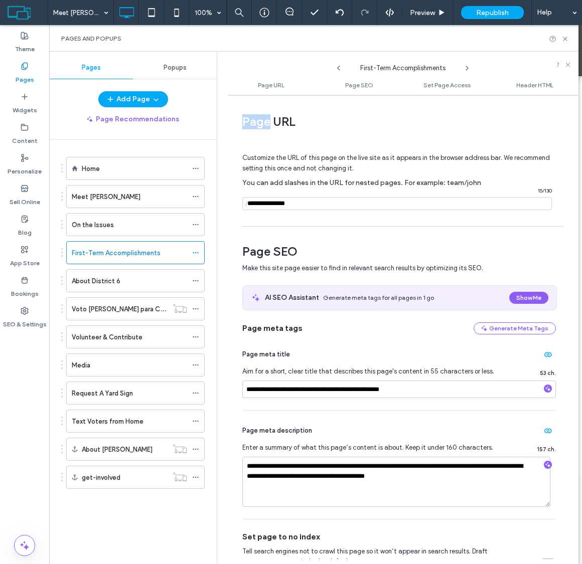
click at [469, 65] on icon at bounding box center [467, 68] width 8 height 8
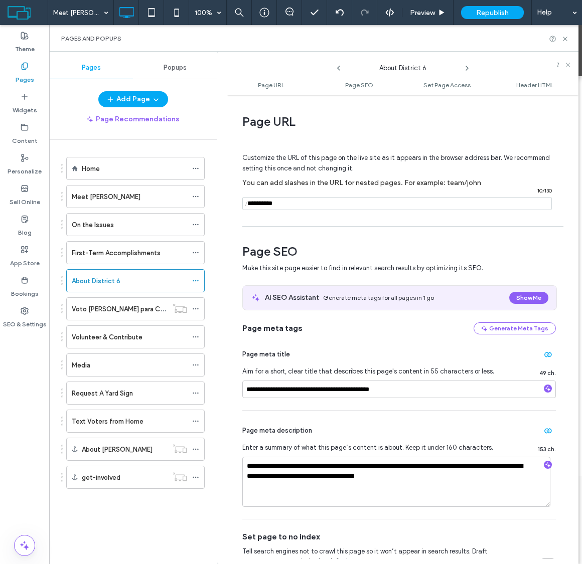
click at [469, 65] on icon at bounding box center [467, 68] width 8 height 8
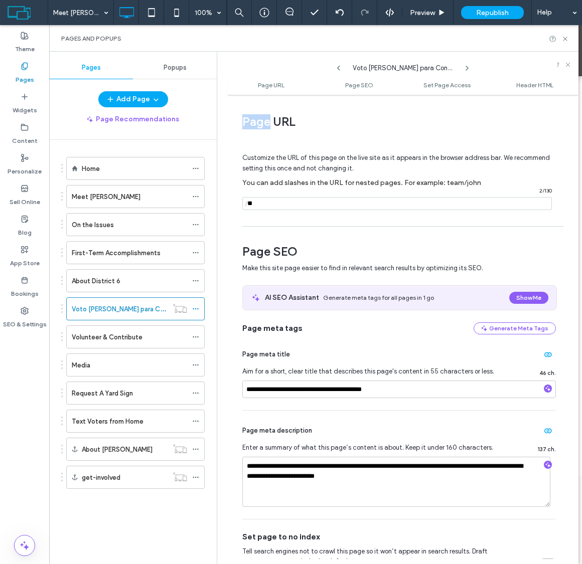
click at [469, 65] on icon at bounding box center [467, 68] width 8 height 8
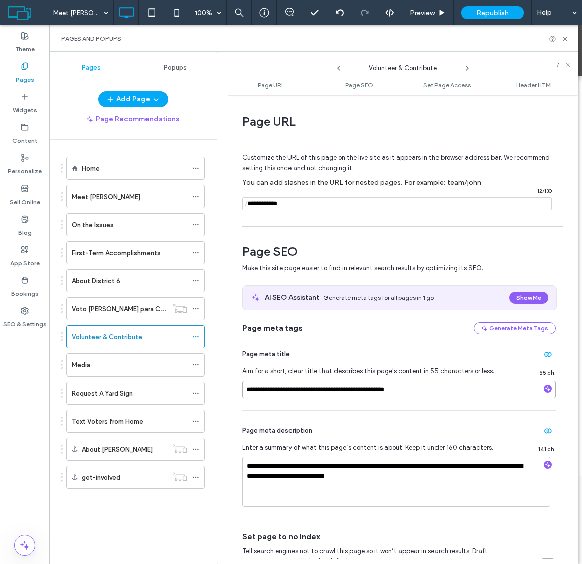
drag, startPoint x: 419, startPoint y: 388, endPoint x: 353, endPoint y: 390, distance: 66.8
click at [353, 346] on input "**********" at bounding box center [399, 390] width 314 height 18
click at [434, 346] on input "**********" at bounding box center [399, 390] width 314 height 18
click at [464, 66] on icon at bounding box center [467, 68] width 8 height 8
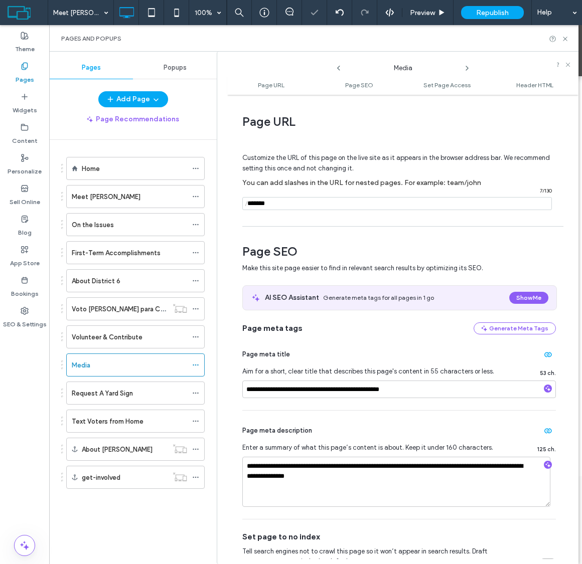
click at [464, 66] on icon at bounding box center [467, 68] width 8 height 8
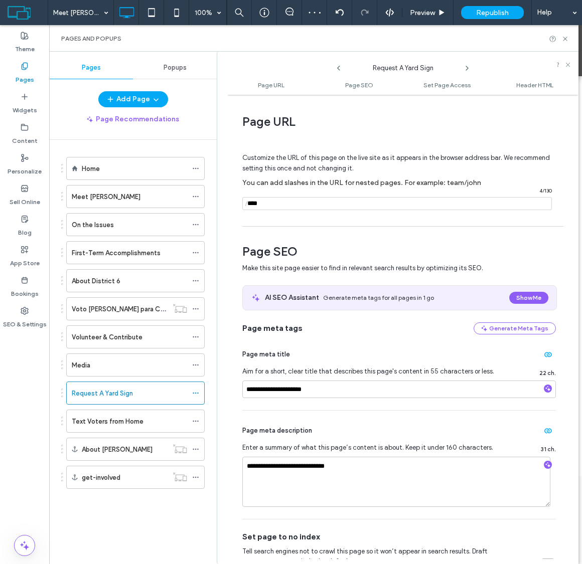
click at [464, 66] on icon at bounding box center [467, 68] width 8 height 8
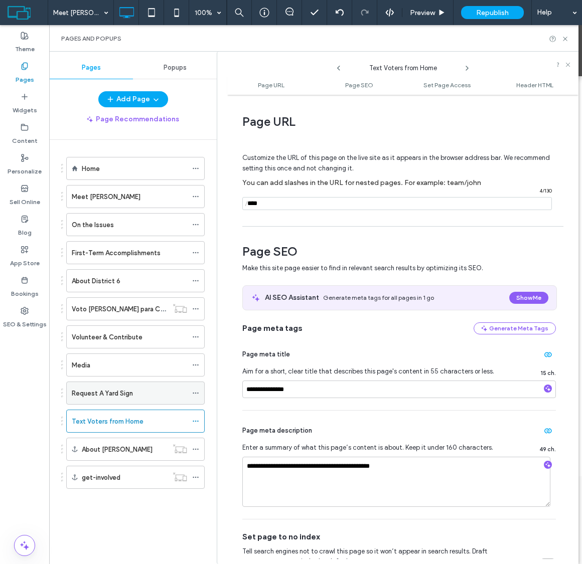
click at [114, 346] on label "Request A Yard Sign" at bounding box center [102, 394] width 61 height 18
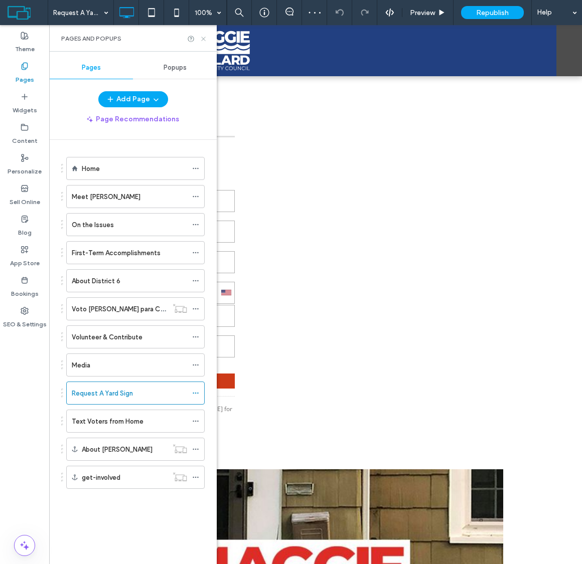
click at [205, 35] on icon at bounding box center [204, 39] width 8 height 8
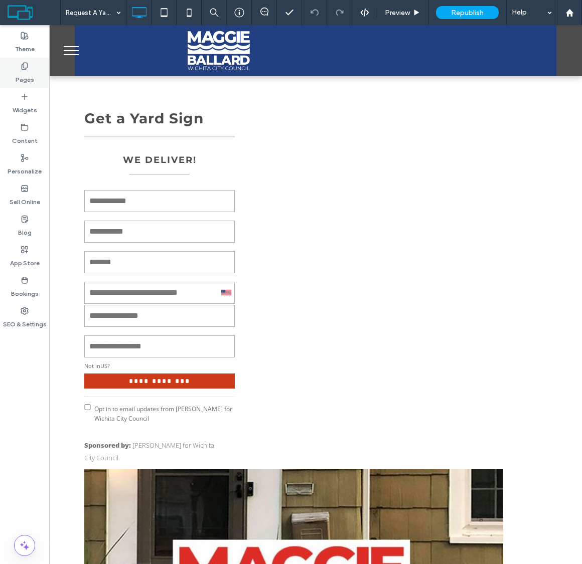
click at [23, 73] on label "Pages" at bounding box center [25, 77] width 19 height 14
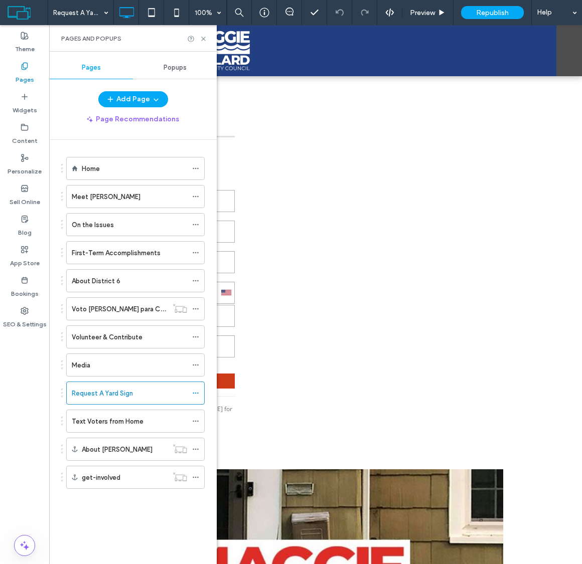
click at [97, 171] on label "Home" at bounding box center [91, 169] width 18 height 18
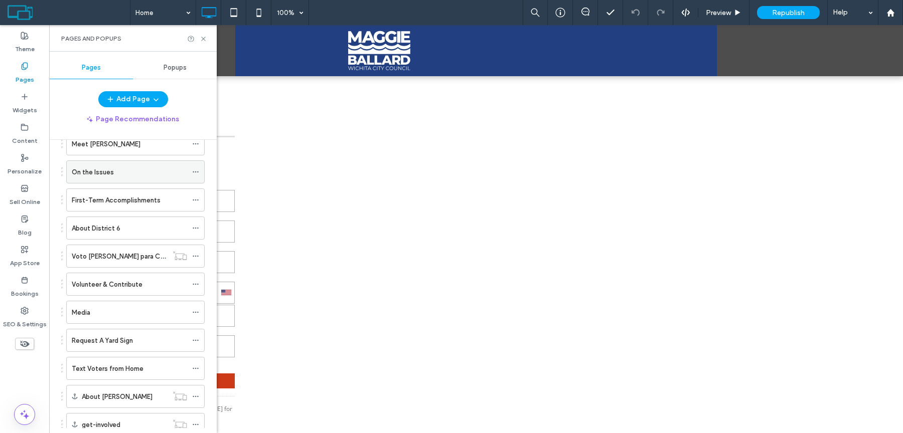
scroll to position [81, 0]
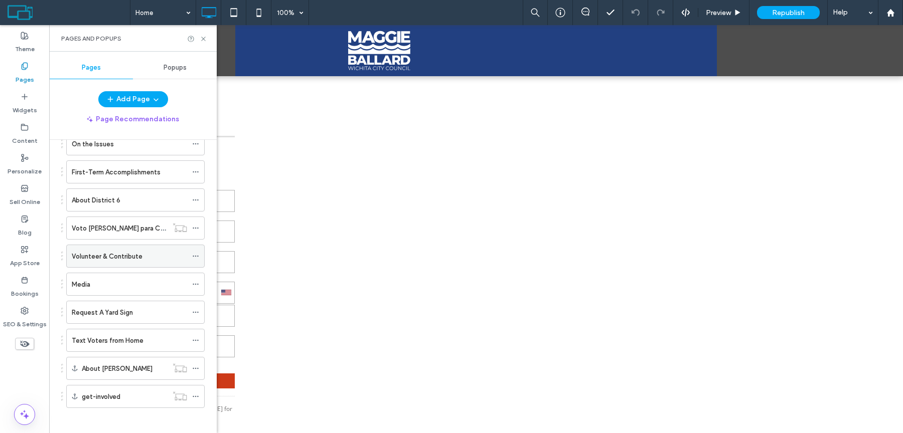
click at [107, 253] on label "Volunteer & Contribute" at bounding box center [107, 257] width 71 height 18
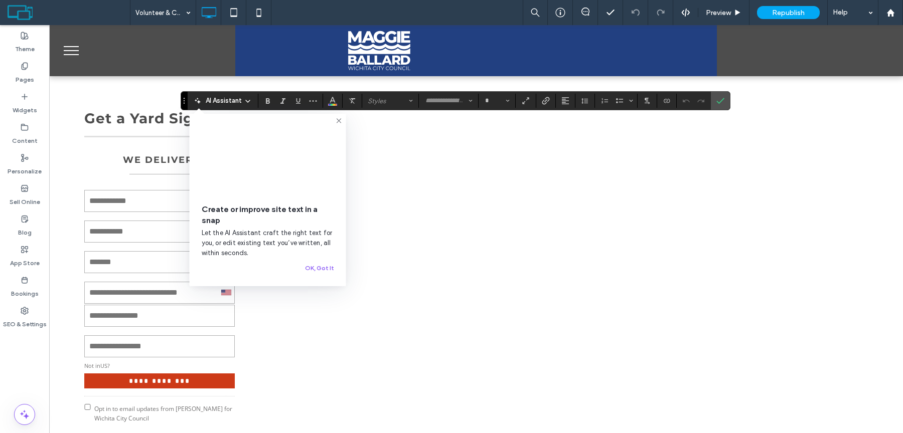
type input "*********"
type input "**"
click at [339, 117] on icon at bounding box center [339, 121] width 8 height 8
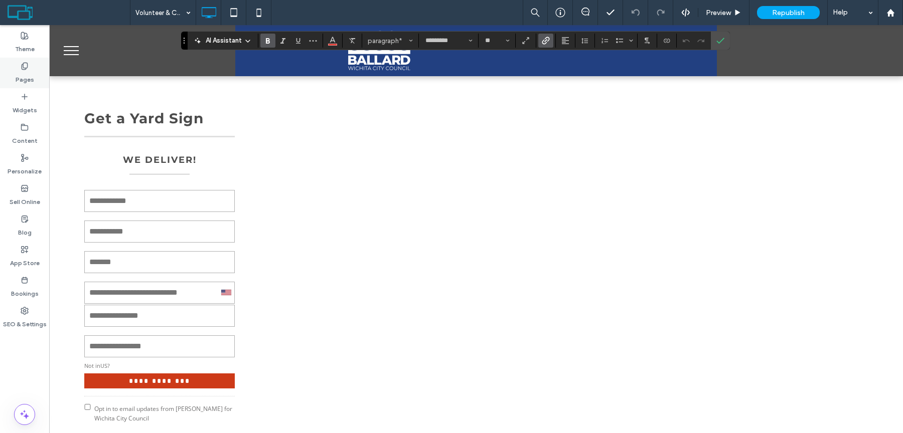
click at [17, 71] on label "Pages" at bounding box center [25, 77] width 19 height 14
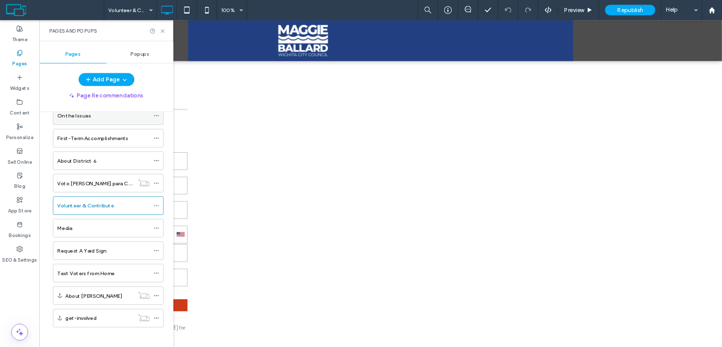
scroll to position [81, 0]
click at [100, 279] on div "Media" at bounding box center [129, 284] width 115 height 11
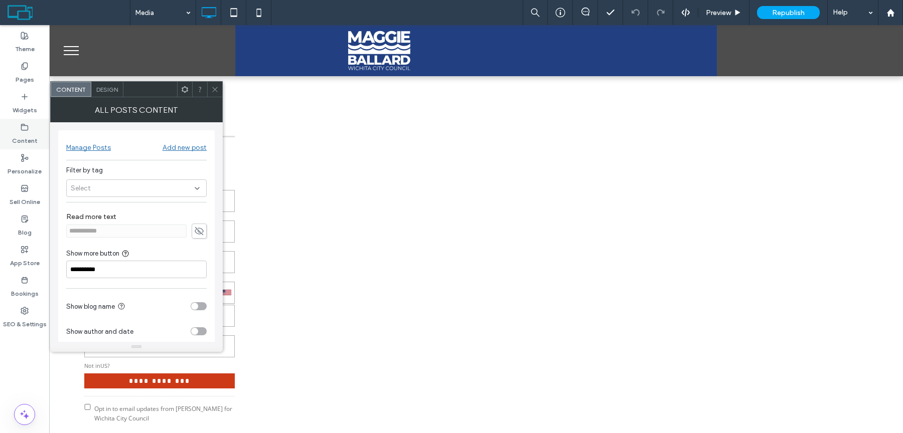
click at [20, 141] on label "Content" at bounding box center [25, 138] width 26 height 14
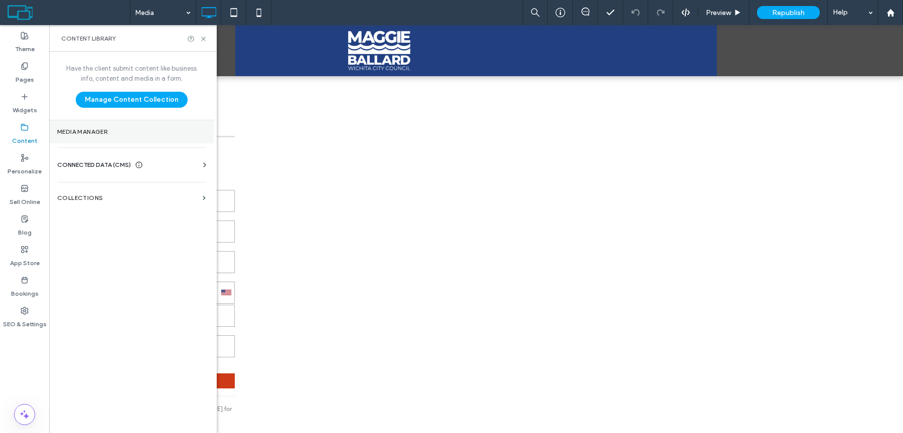
click at [112, 135] on section "Media Manager" at bounding box center [131, 131] width 165 height 23
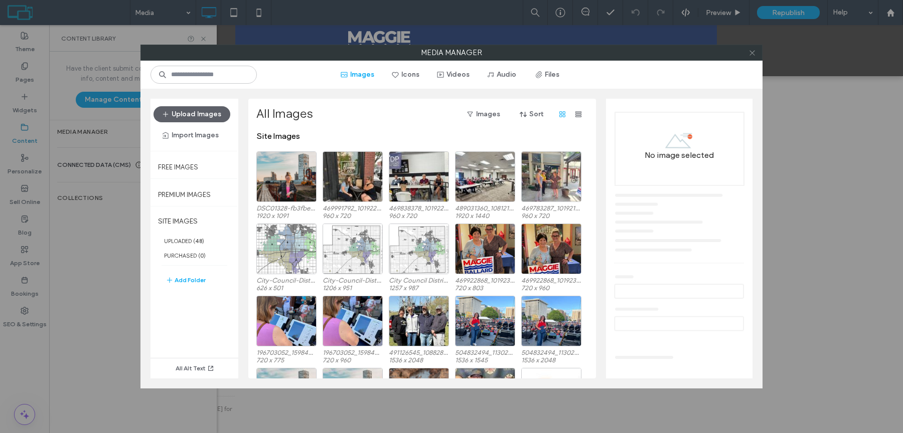
click at [581, 51] on icon at bounding box center [753, 53] width 8 height 8
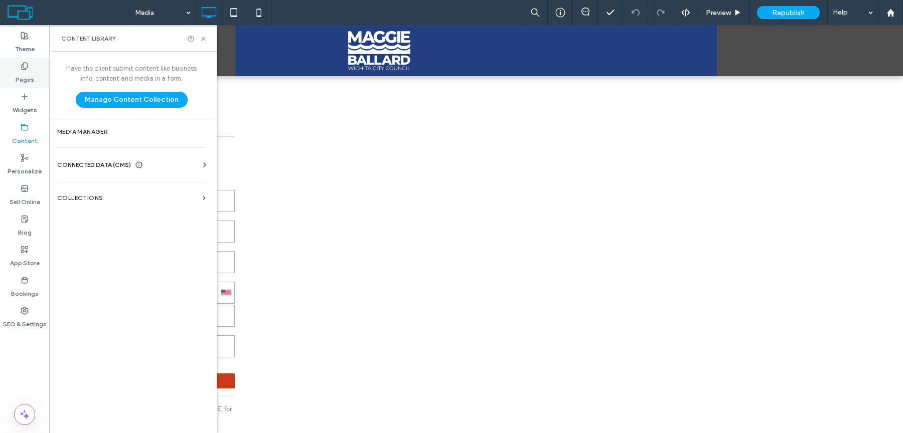
click at [22, 74] on label "Pages" at bounding box center [25, 77] width 19 height 14
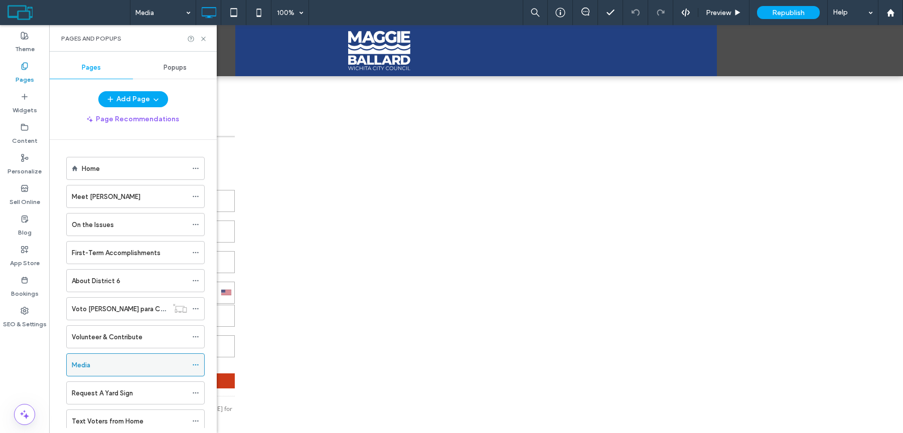
click at [195, 362] on icon at bounding box center [195, 365] width 7 height 7
click at [161, 365] on div "Media" at bounding box center [129, 365] width 115 height 11
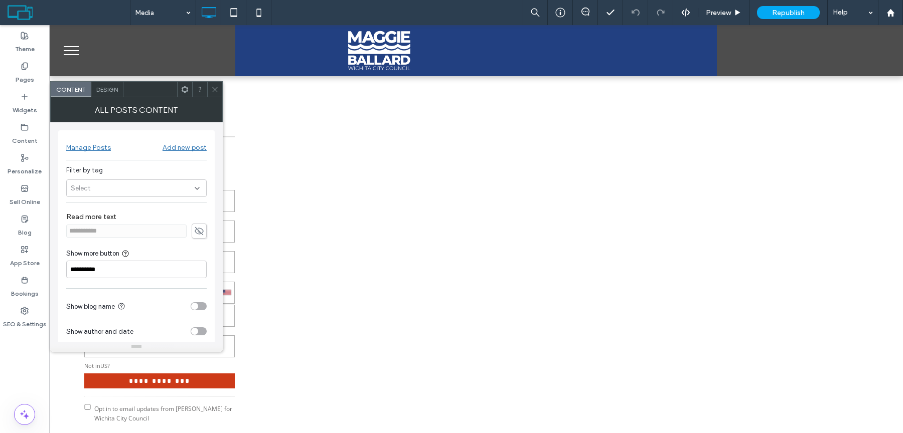
click at [214, 90] on icon at bounding box center [215, 90] width 8 height 8
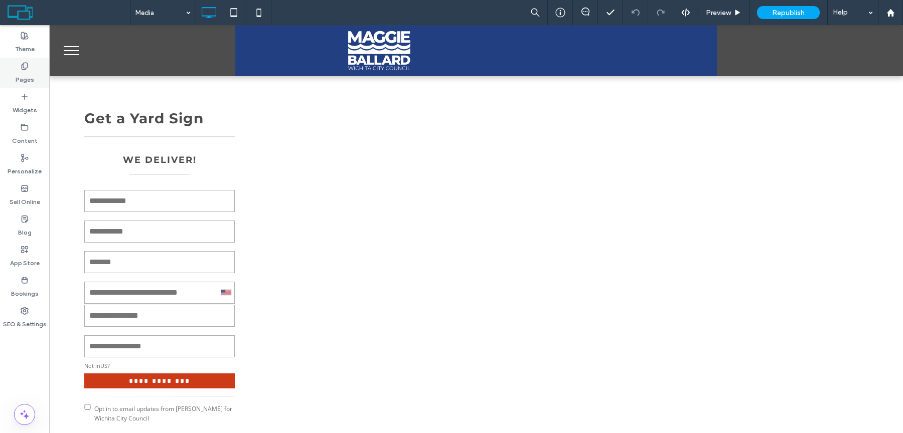
click at [21, 73] on label "Pages" at bounding box center [25, 77] width 19 height 14
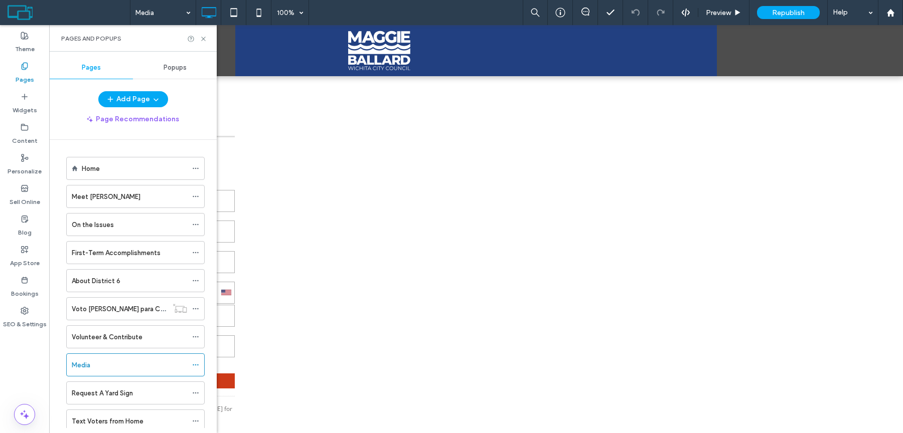
click at [24, 76] on label "Pages" at bounding box center [25, 77] width 19 height 14
click at [112, 171] on div "Home" at bounding box center [134, 169] width 105 height 11
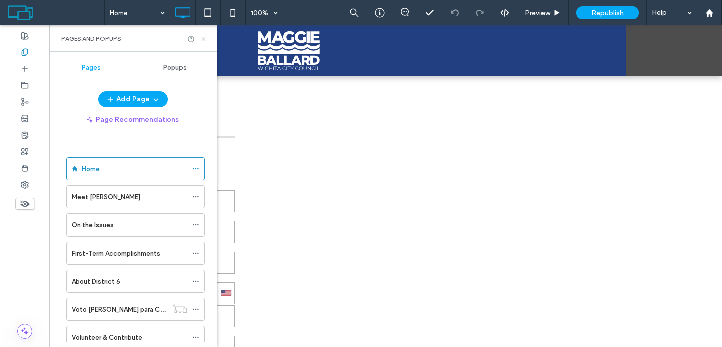
click at [206, 35] on icon at bounding box center [204, 39] width 8 height 8
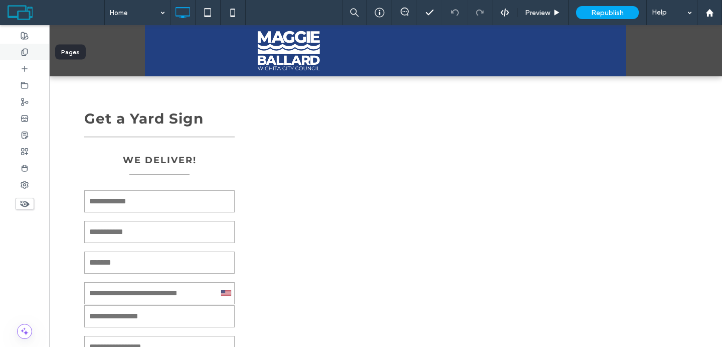
click at [26, 49] on icon at bounding box center [25, 52] width 8 height 8
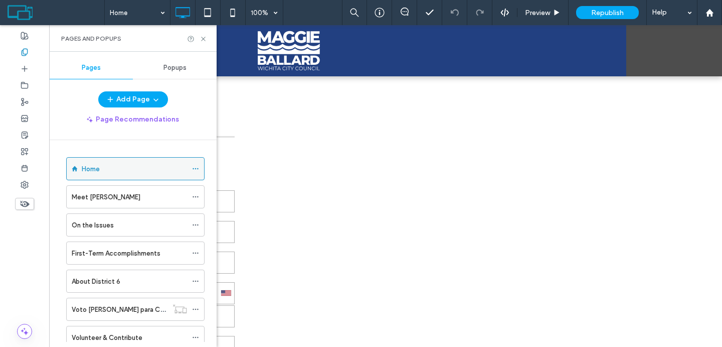
click at [97, 168] on label "Home" at bounding box center [91, 169] width 18 height 18
click at [206, 39] on icon at bounding box center [204, 39] width 8 height 8
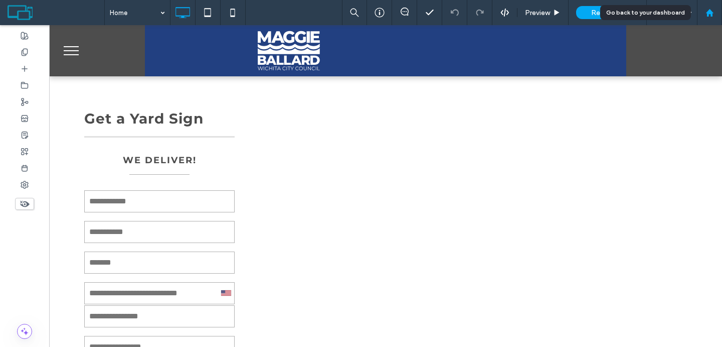
click at [581, 13] on div at bounding box center [710, 13] width 24 height 9
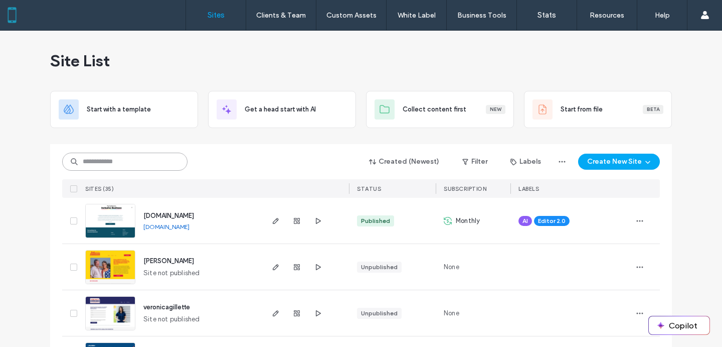
click at [116, 157] on input at bounding box center [124, 162] width 125 height 18
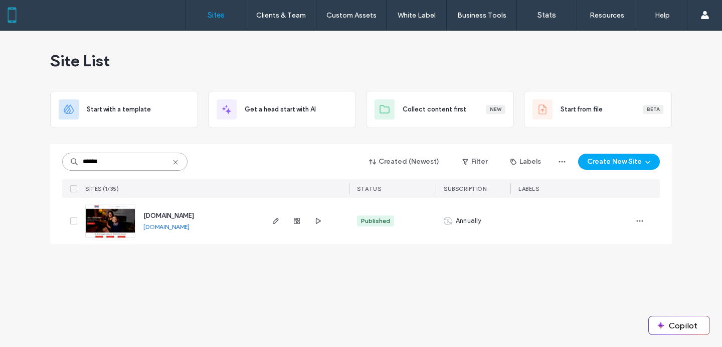
type input "******"
click at [183, 215] on span "www.votemaggieballard.com" at bounding box center [168, 216] width 51 height 8
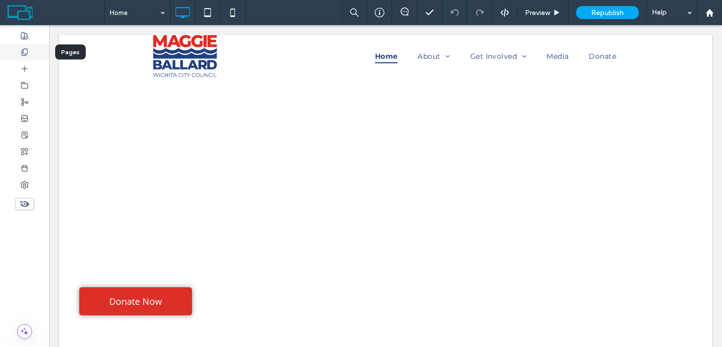
click at [31, 55] on div at bounding box center [24, 52] width 49 height 17
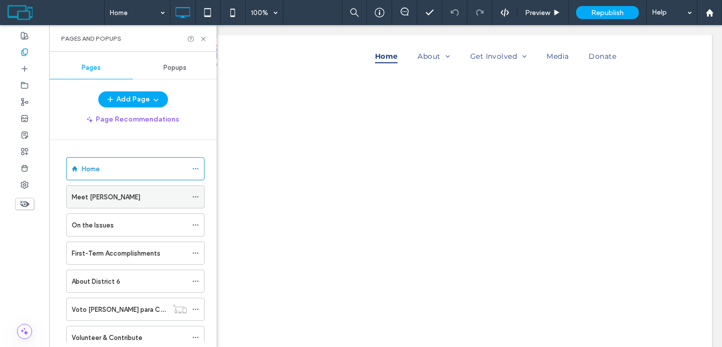
click at [123, 196] on div "Meet [PERSON_NAME]" at bounding box center [129, 197] width 115 height 11
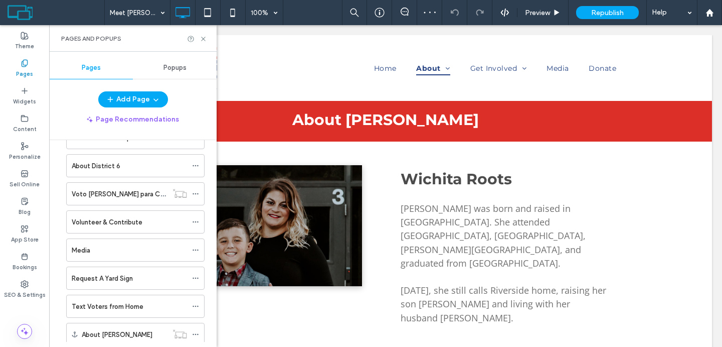
scroll to position [132, 0]
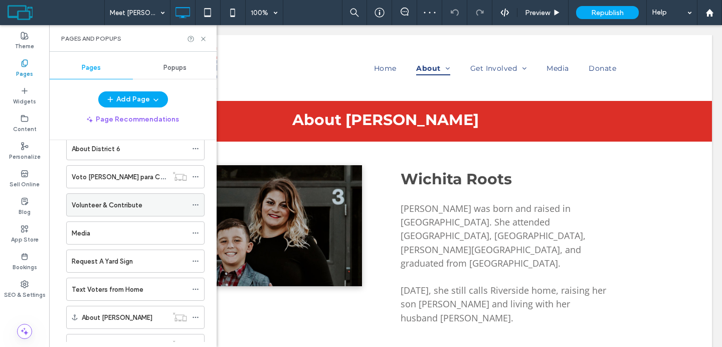
click at [119, 206] on label "Volunteer & Contribute" at bounding box center [107, 205] width 71 height 18
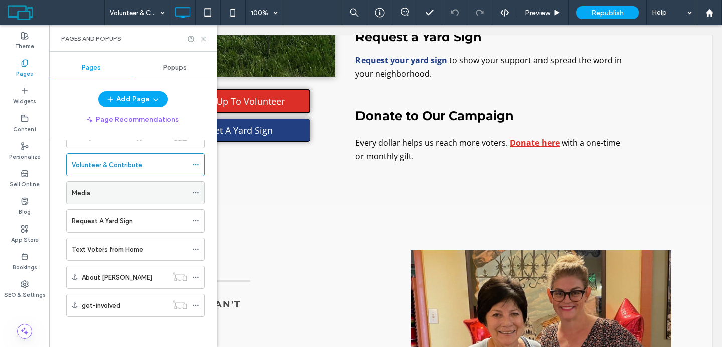
scroll to position [171, 0]
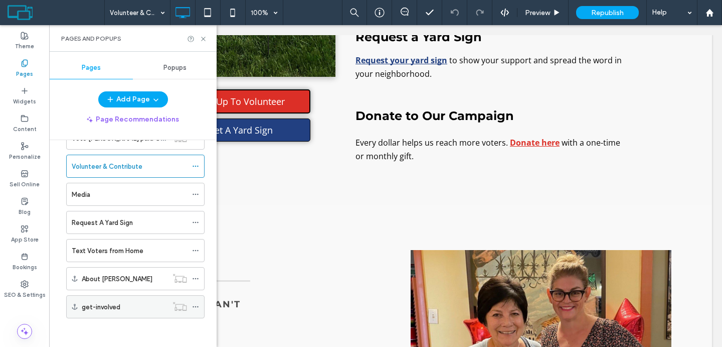
click at [112, 308] on label "get-involved" at bounding box center [101, 307] width 39 height 18
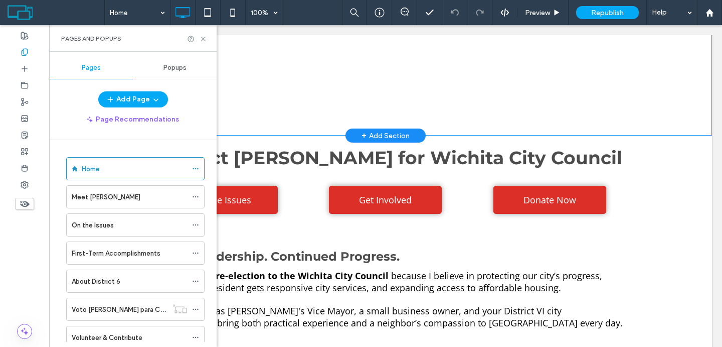
scroll to position [314, 0]
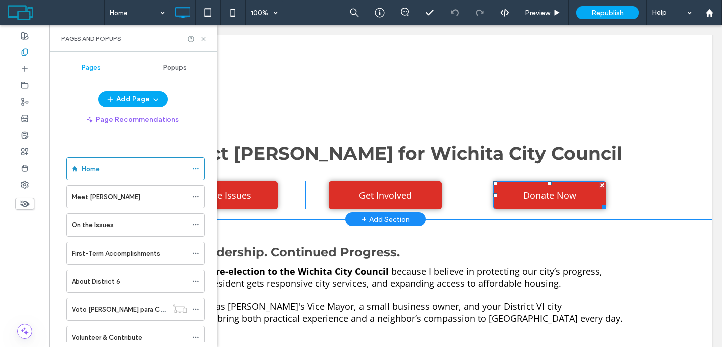
click at [524, 190] on span "Donate Now" at bounding box center [550, 195] width 53 height 12
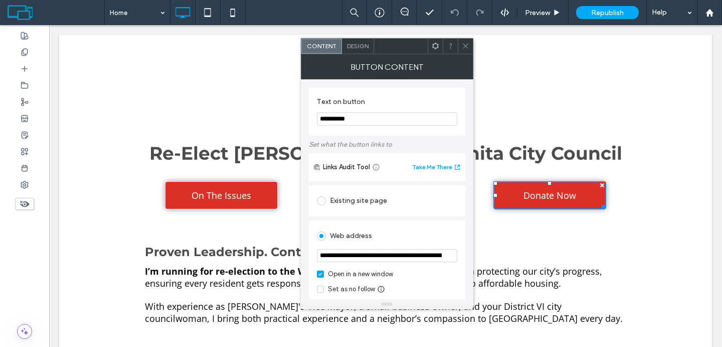
click at [206, 192] on span "On The Issues" at bounding box center [222, 195] width 60 height 12
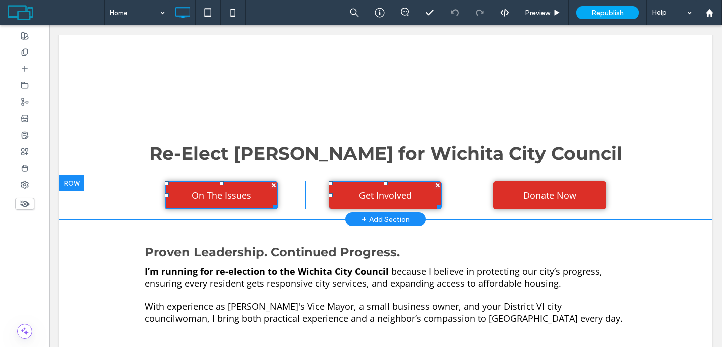
click at [348, 194] on link "Get Involved" at bounding box center [385, 195] width 113 height 28
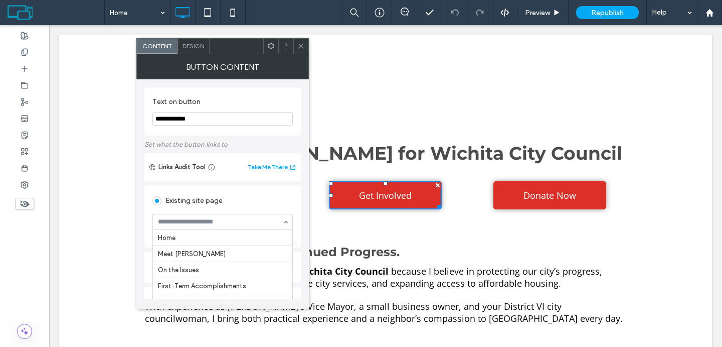
scroll to position [66, 0]
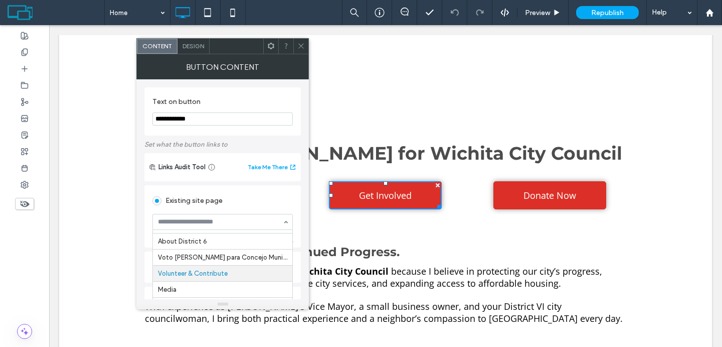
click at [234, 223] on input at bounding box center [220, 221] width 124 height 7
click at [67, 206] on div "On The Issues Click To Paste Get Involved Click To Paste Donate Now Click To Pa…" at bounding box center [385, 197] width 653 height 44
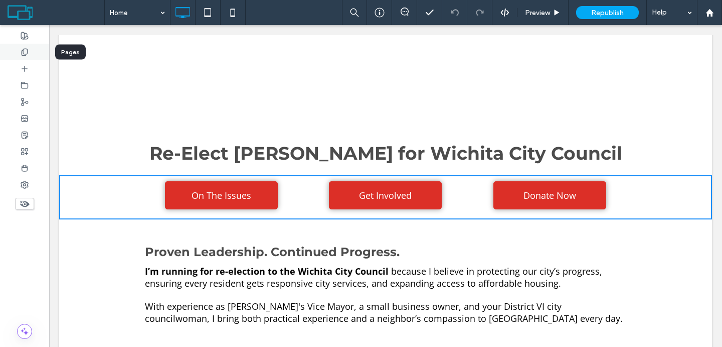
click at [28, 50] on icon at bounding box center [25, 52] width 8 height 8
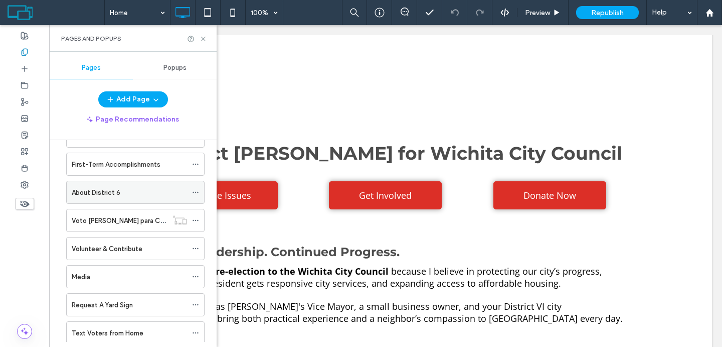
scroll to position [91, 0]
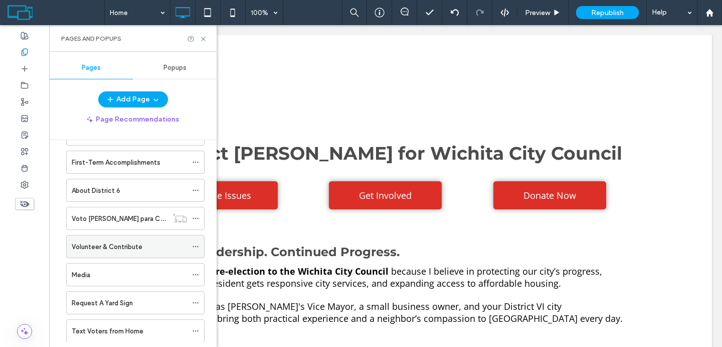
click at [134, 248] on label "Volunteer & Contribute" at bounding box center [107, 247] width 71 height 18
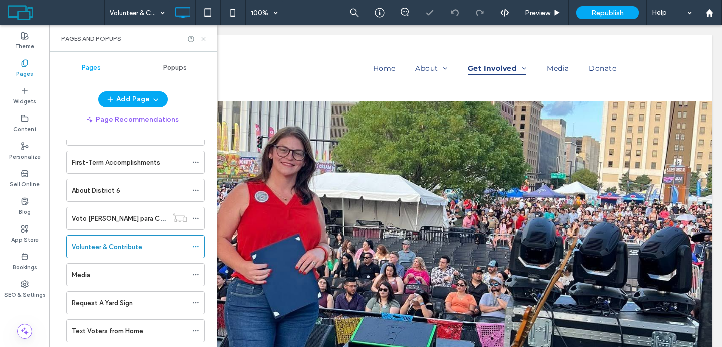
click at [205, 38] on icon at bounding box center [204, 39] width 8 height 8
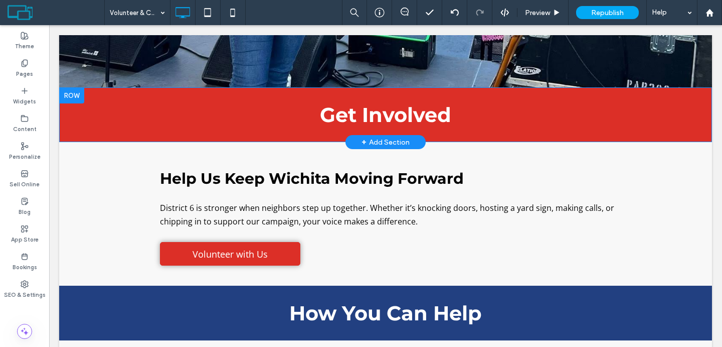
scroll to position [293, 0]
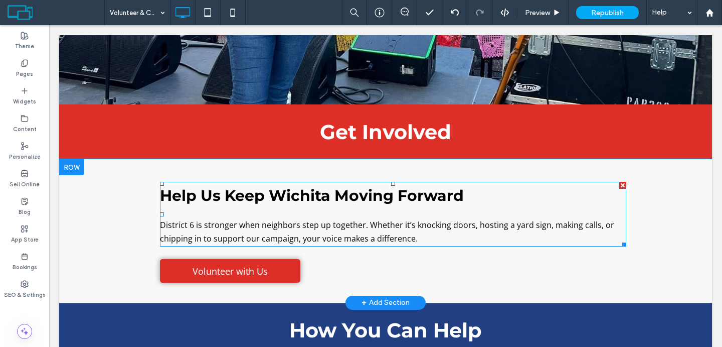
drag, startPoint x: 154, startPoint y: 84, endPoint x: 350, endPoint y: 182, distance: 219.0
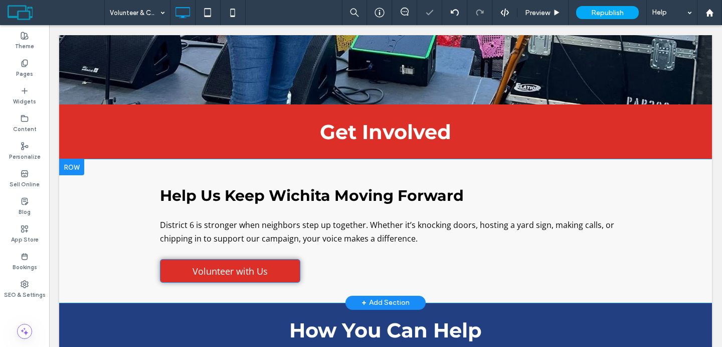
drag, startPoint x: 112, startPoint y: 129, endPoint x: 287, endPoint y: 269, distance: 224.2
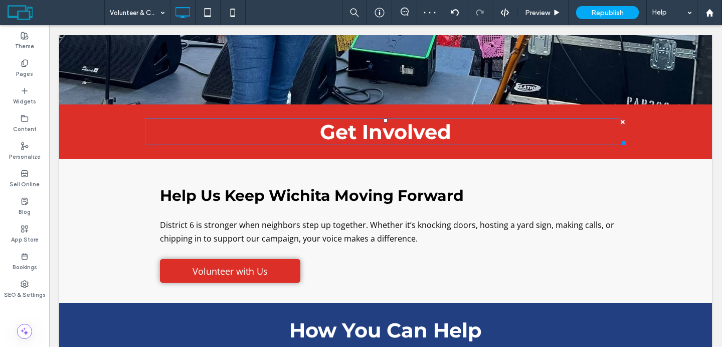
click at [330, 138] on span "Get Involved" at bounding box center [385, 131] width 131 height 25
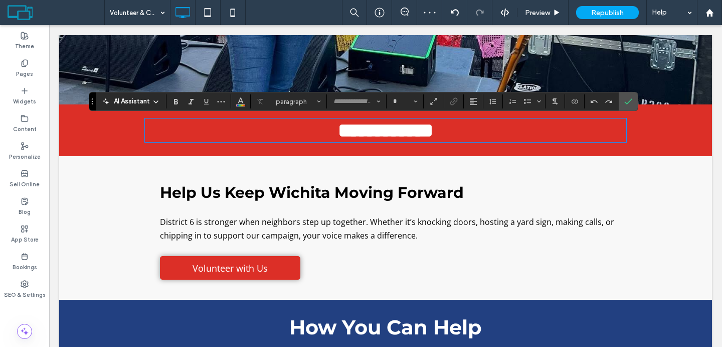
type input "**********"
type input "**"
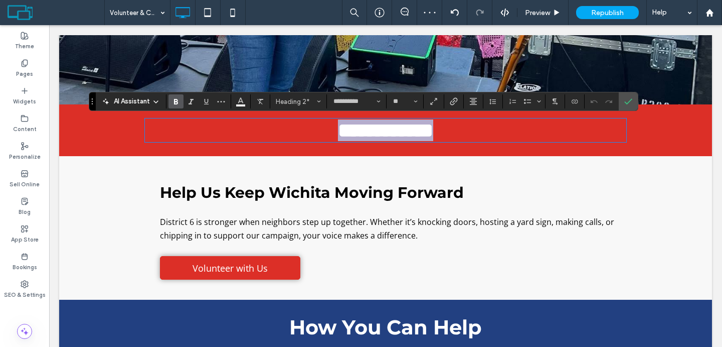
click at [338, 135] on span "**********" at bounding box center [385, 130] width 95 height 20
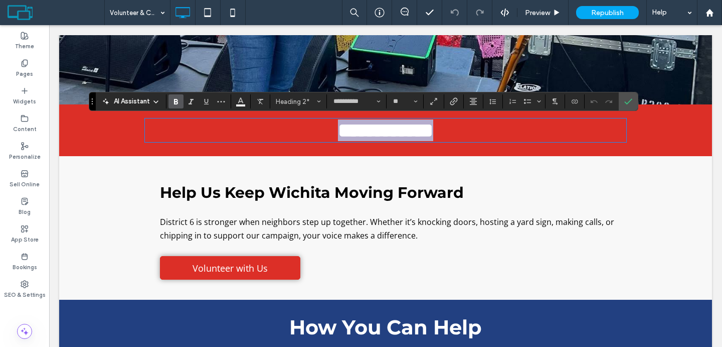
drag, startPoint x: 303, startPoint y: 132, endPoint x: 492, endPoint y: 134, distance: 189.7
click at [492, 134] on h2 "**********" at bounding box center [386, 130] width 482 height 22
copy span "**********"
click at [188, 195] on strong "Help Us Keep Wichita Moving Forward" at bounding box center [312, 192] width 304 height 19
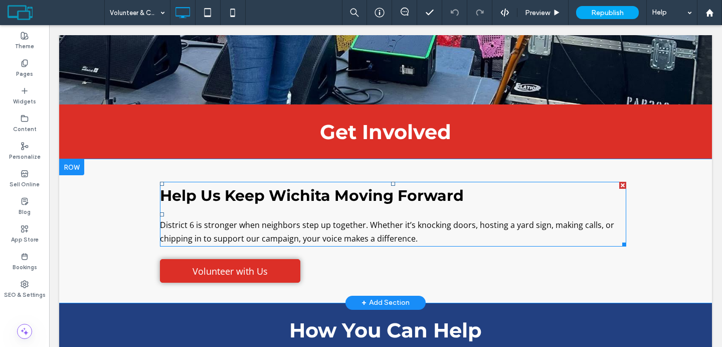
click at [169, 195] on strong "Help Us Keep Wichita Moving Forward" at bounding box center [312, 195] width 304 height 19
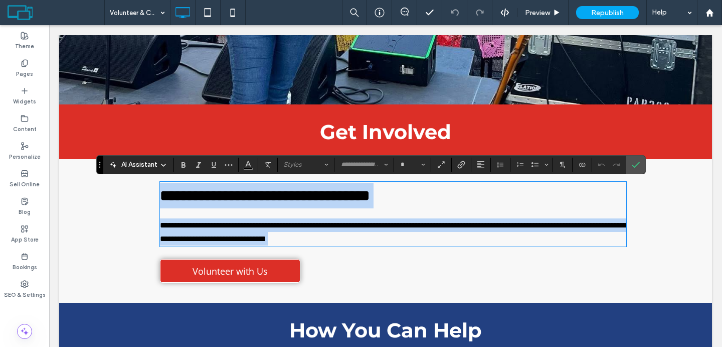
click at [240, 268] on span "Volunteer with Us" at bounding box center [230, 271] width 75 height 12
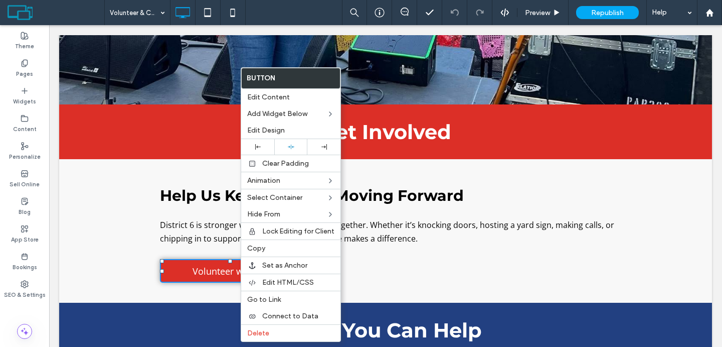
click at [220, 265] on span "Volunteer with Us" at bounding box center [230, 271] width 75 height 12
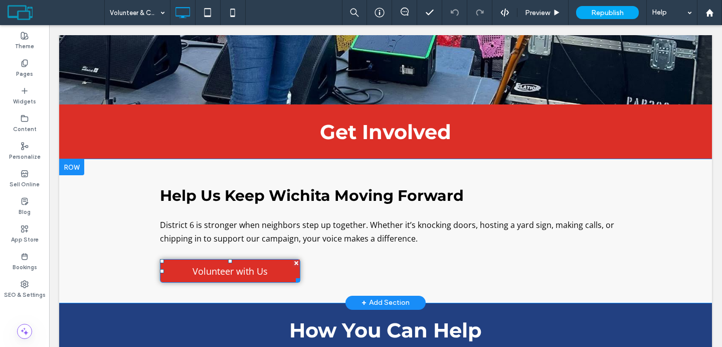
click at [220, 265] on span "Volunteer with Us" at bounding box center [230, 271] width 75 height 12
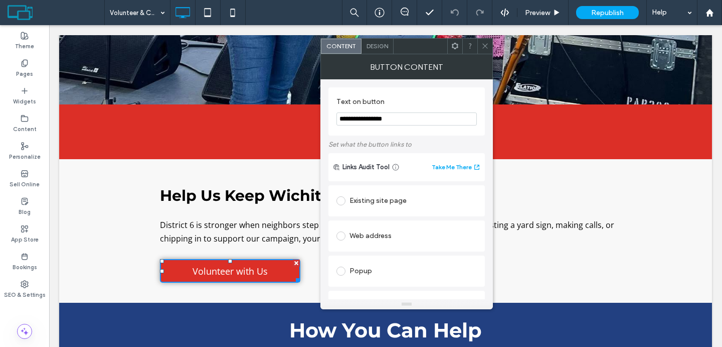
click at [220, 265] on span "Volunteer with Us" at bounding box center [230, 271] width 75 height 12
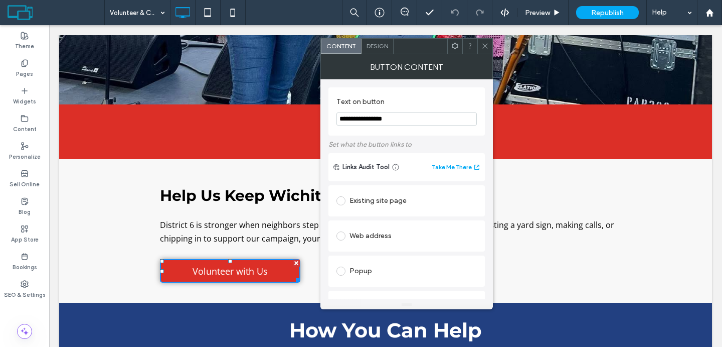
click at [220, 265] on span "Volunteer with Us" at bounding box center [230, 271] width 75 height 12
click at [145, 229] on div "Help Us Keep Wichita Moving Forward District 6 is stronger when neighbors step …" at bounding box center [386, 225] width 482 height 113
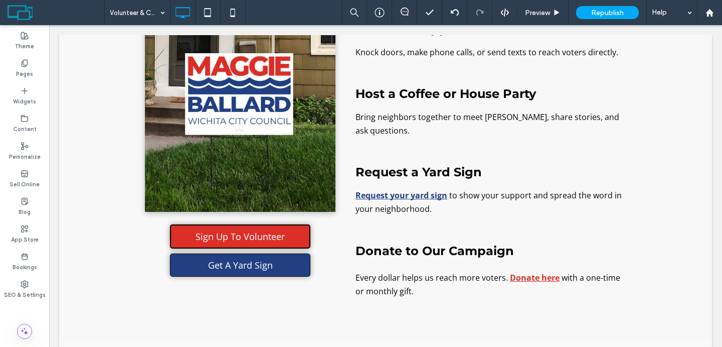
scroll to position [649, 0]
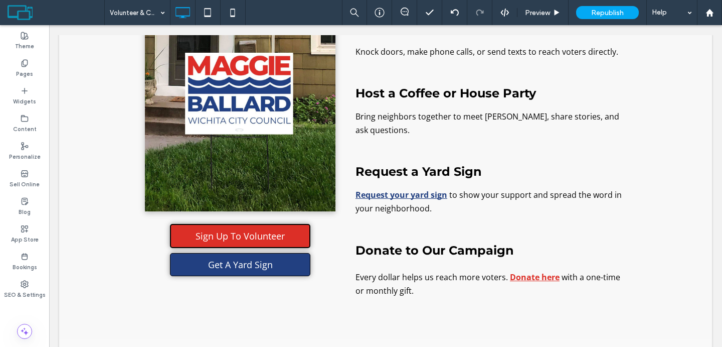
click at [227, 237] on span "Sign Up To Volunteer" at bounding box center [240, 236] width 89 height 12
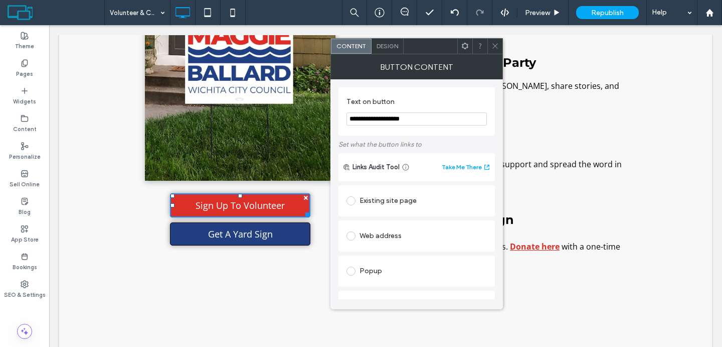
scroll to position [677, 0]
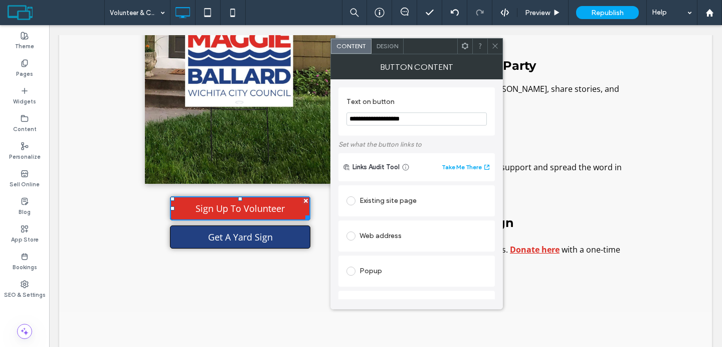
click at [496, 47] on icon at bounding box center [496, 46] width 8 height 8
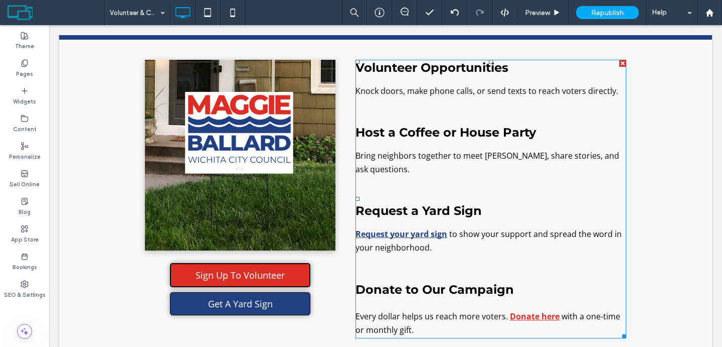
scroll to position [598, 0]
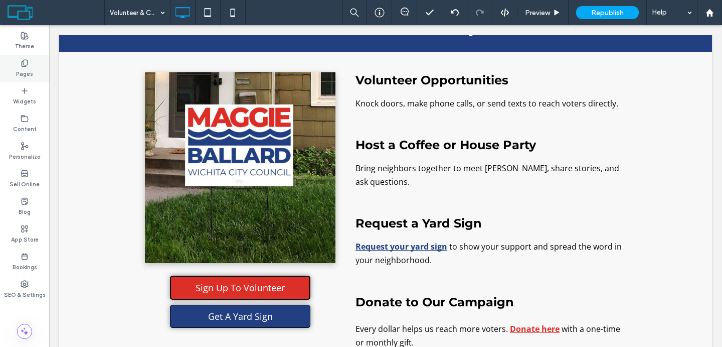
click at [31, 63] on div "Pages" at bounding box center [24, 69] width 49 height 28
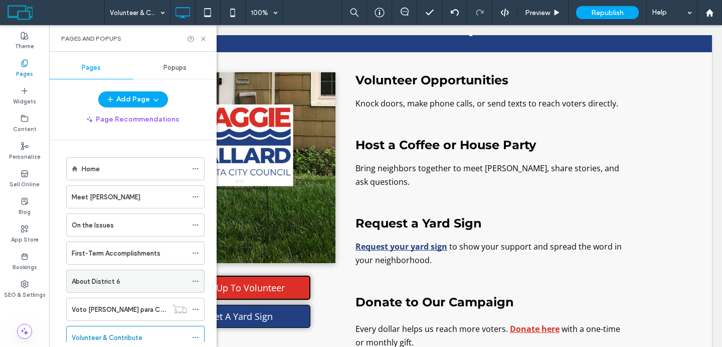
scroll to position [173, 0]
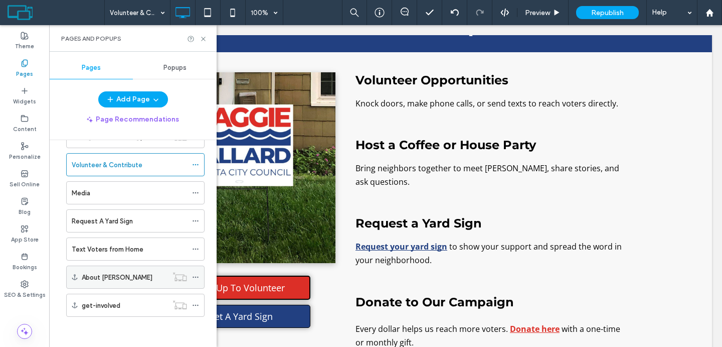
click at [120, 281] on label "About [PERSON_NAME]" at bounding box center [117, 277] width 71 height 18
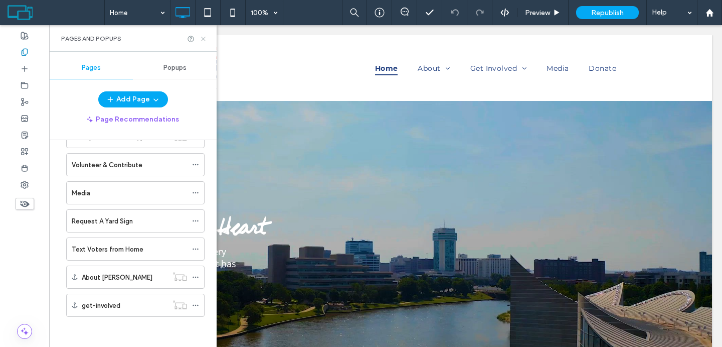
click at [204, 38] on icon at bounding box center [204, 39] width 8 height 8
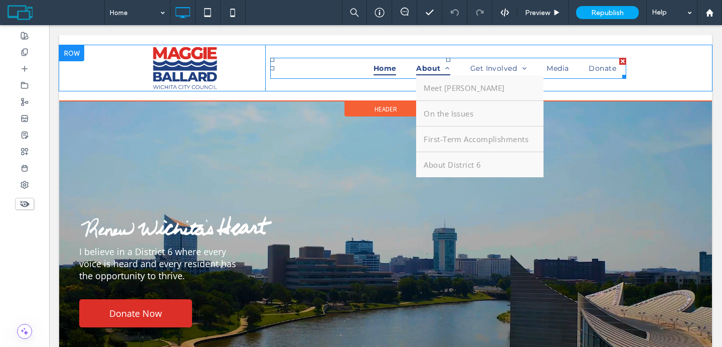
click at [432, 69] on span "About" at bounding box center [433, 68] width 34 height 14
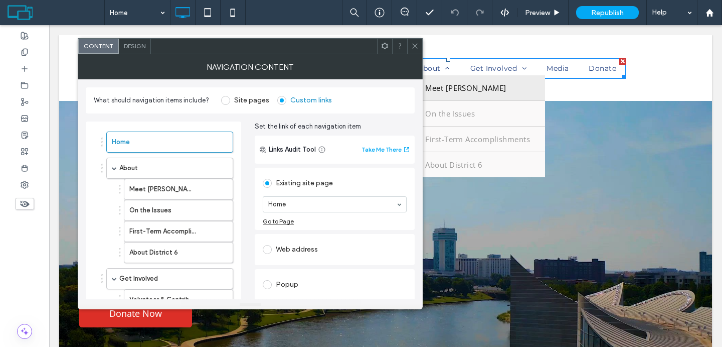
click at [452, 85] on span "Meet [PERSON_NAME]" at bounding box center [465, 88] width 81 height 10
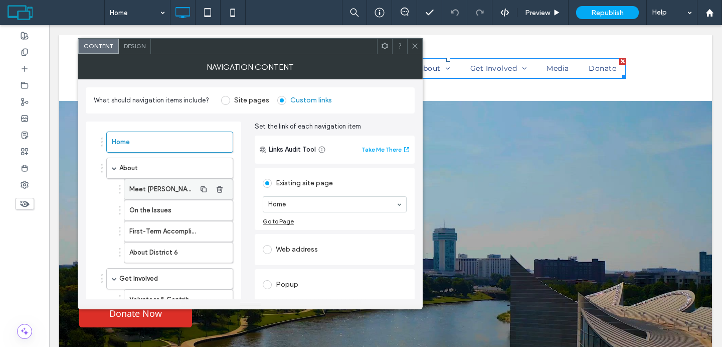
click at [173, 192] on label "Meet [PERSON_NAME]" at bounding box center [162, 189] width 66 height 20
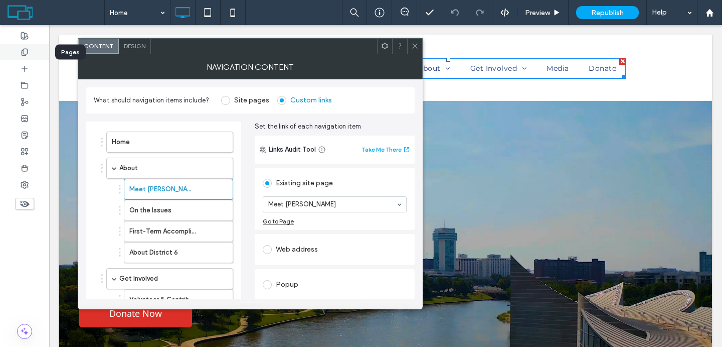
click at [30, 51] on div at bounding box center [24, 52] width 49 height 17
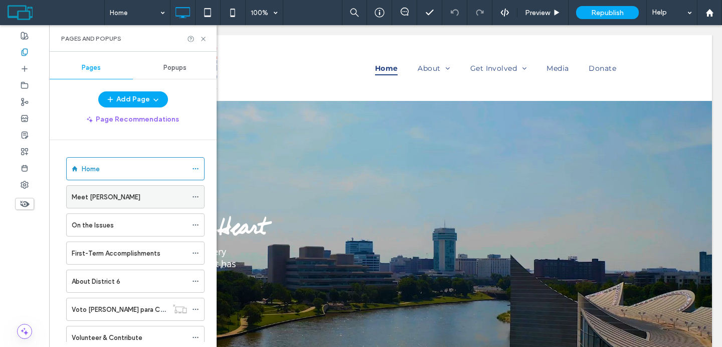
click at [128, 186] on div "Meet [PERSON_NAME]" at bounding box center [129, 197] width 115 height 22
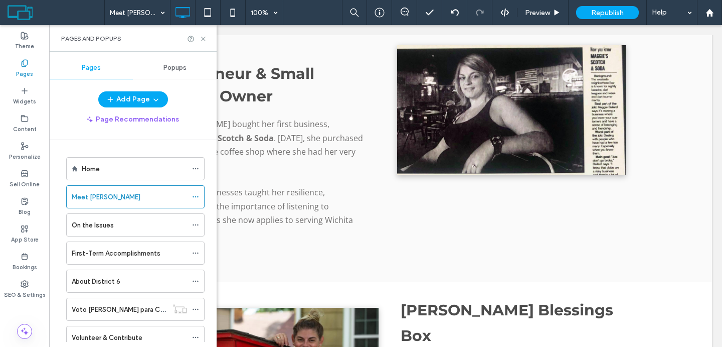
click at [110, 174] on div "Home" at bounding box center [134, 169] width 105 height 22
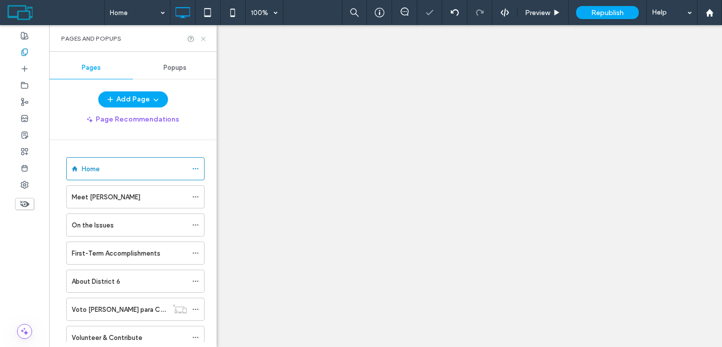
click at [203, 38] on use at bounding box center [203, 39] width 4 height 4
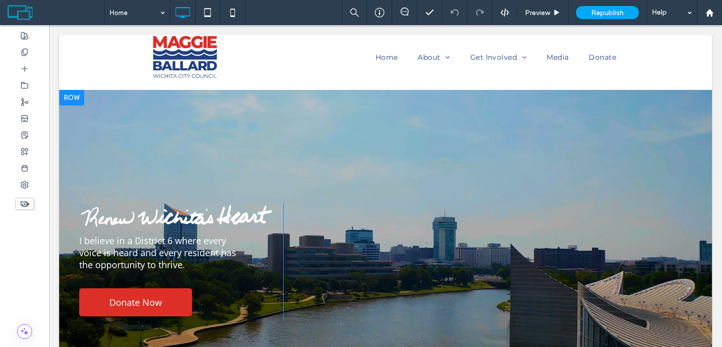
scroll to position [16, 0]
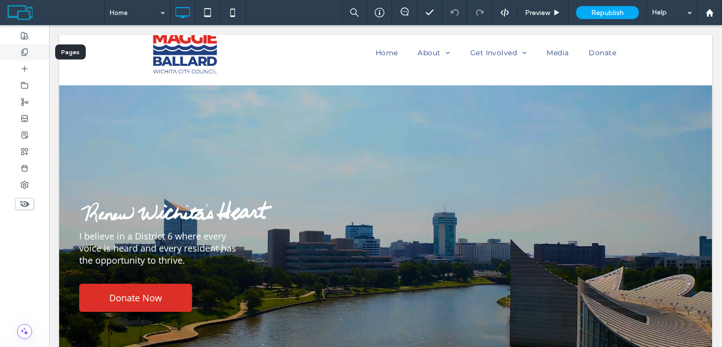
click at [30, 48] on div at bounding box center [24, 52] width 49 height 17
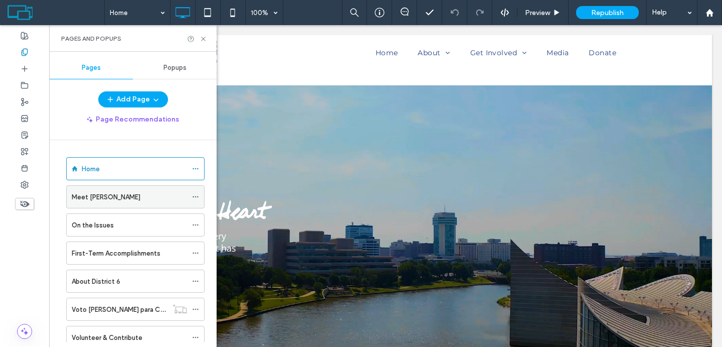
click at [122, 200] on div "Meet [PERSON_NAME]" at bounding box center [129, 197] width 115 height 11
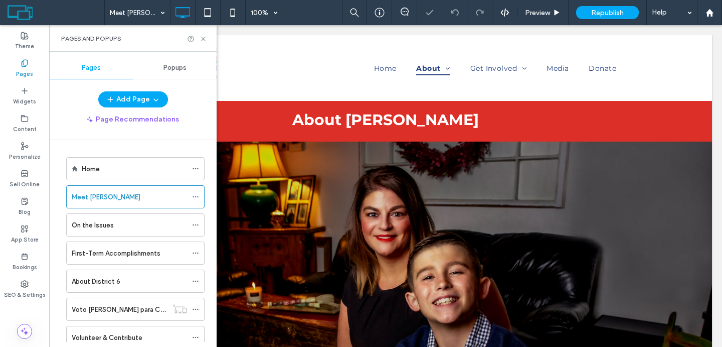
click at [208, 39] on div "Pages and Popups" at bounding box center [133, 38] width 168 height 27
click at [200, 37] on icon at bounding box center [204, 39] width 8 height 8
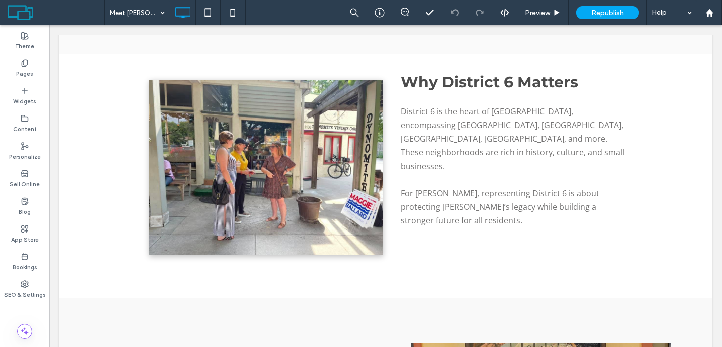
scroll to position [1553, 0]
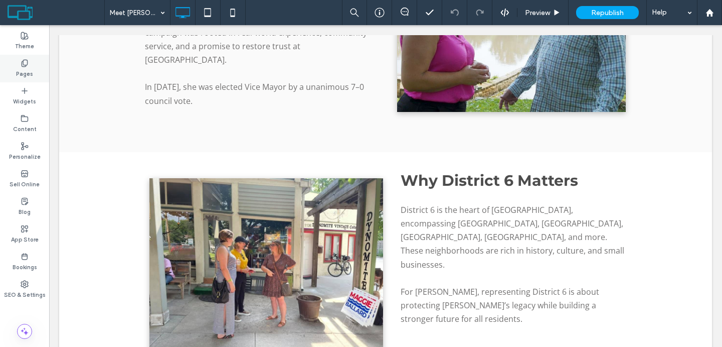
click at [20, 63] on div "Pages" at bounding box center [24, 69] width 49 height 28
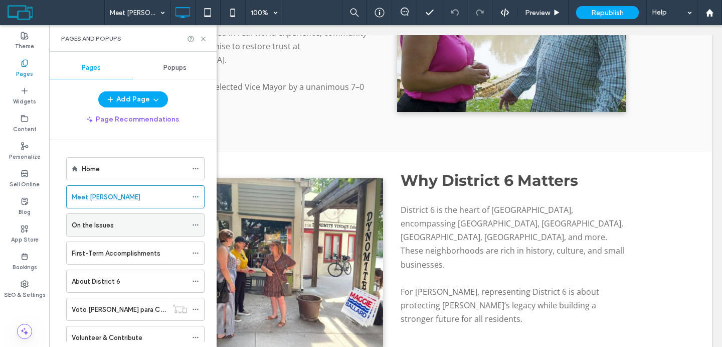
click at [101, 223] on label "On the Issues" at bounding box center [93, 225] width 42 height 18
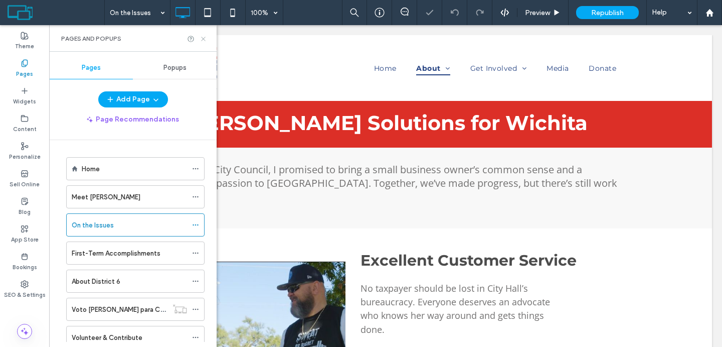
click at [203, 38] on icon at bounding box center [204, 39] width 8 height 8
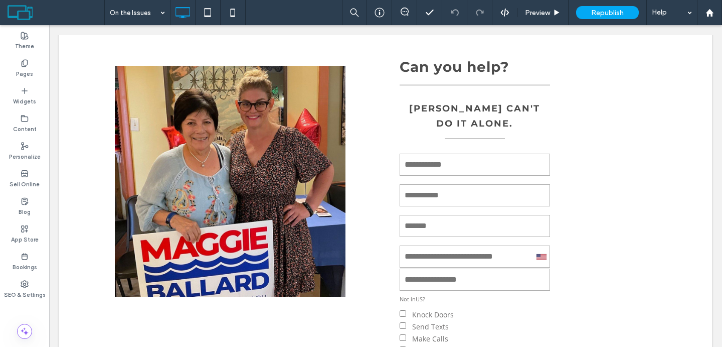
scroll to position [1904, 0]
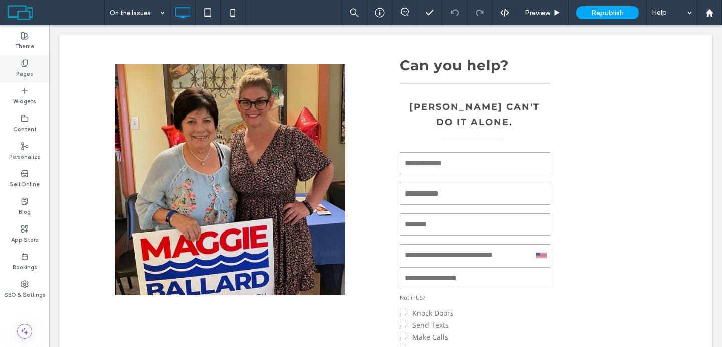
click at [14, 62] on div "Pages" at bounding box center [24, 69] width 49 height 28
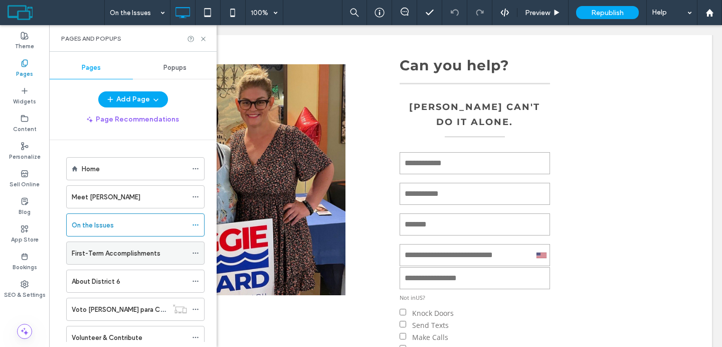
click at [104, 250] on label "First-Term Accomplishments" at bounding box center [116, 253] width 89 height 18
click at [205, 37] on icon at bounding box center [204, 39] width 8 height 8
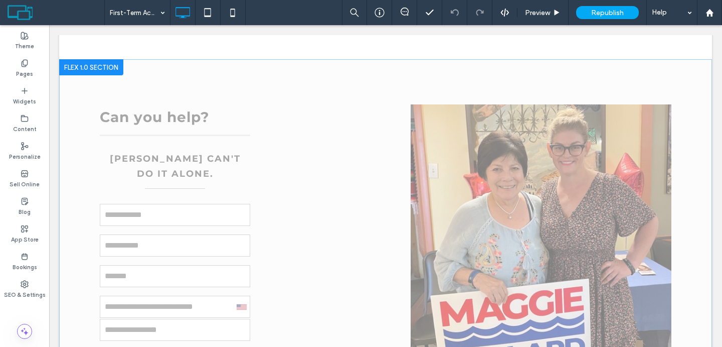
scroll to position [1234, 0]
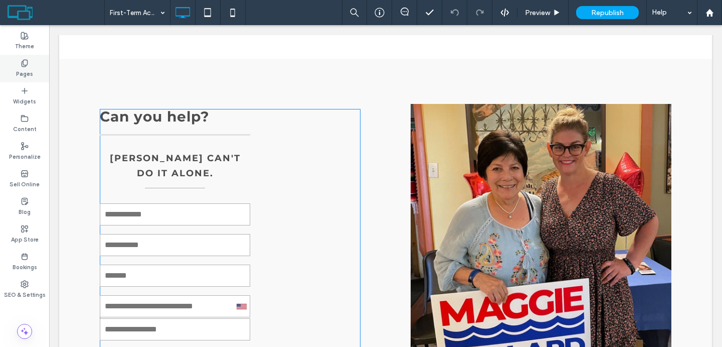
click at [16, 67] on div "Pages" at bounding box center [24, 69] width 49 height 28
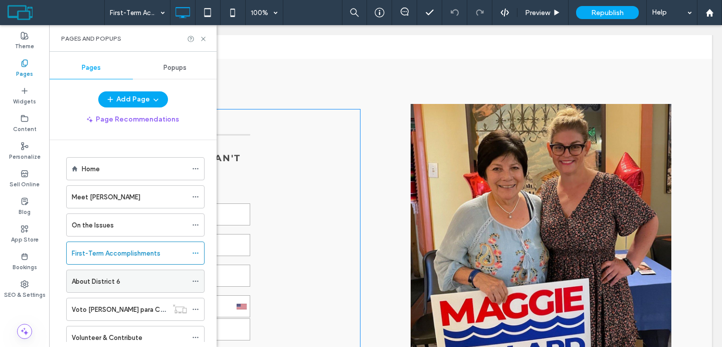
click at [108, 276] on label "About District 6" at bounding box center [96, 281] width 49 height 18
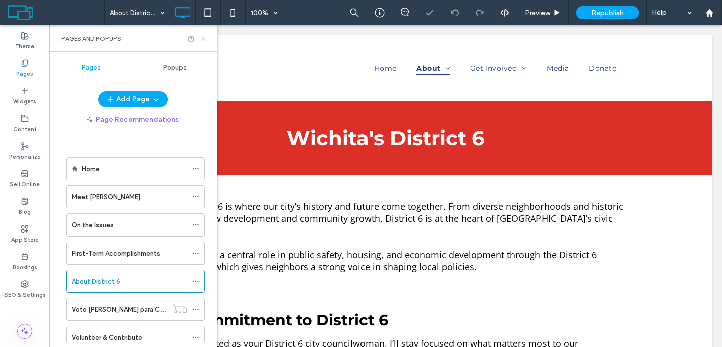
click at [206, 39] on icon at bounding box center [204, 39] width 8 height 8
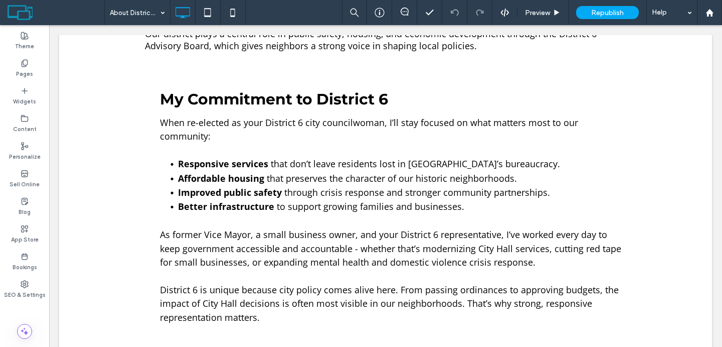
scroll to position [219, 0]
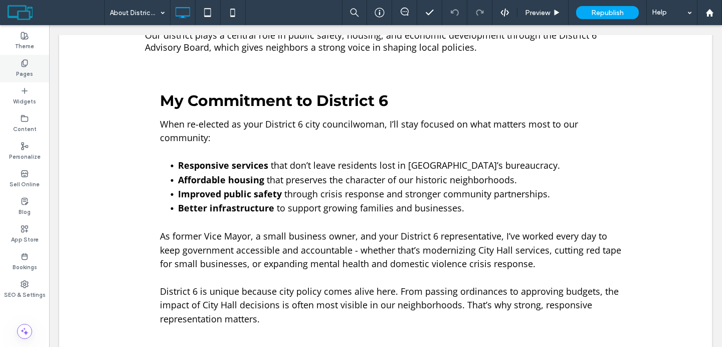
click at [33, 69] on div "Pages" at bounding box center [24, 69] width 49 height 28
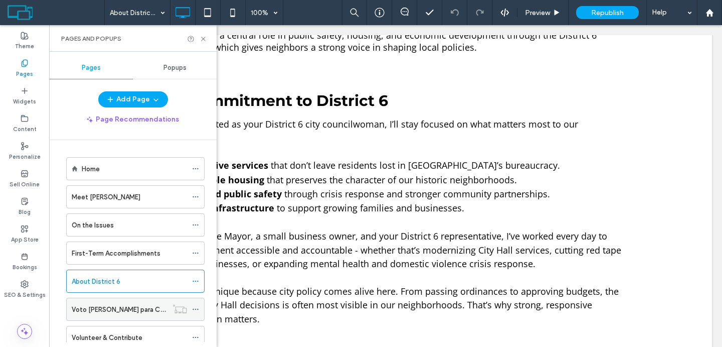
click at [117, 306] on label "Voto [PERSON_NAME] para Concejo Municipal de [GEOGRAPHIC_DATA]" at bounding box center [181, 310] width 218 height 18
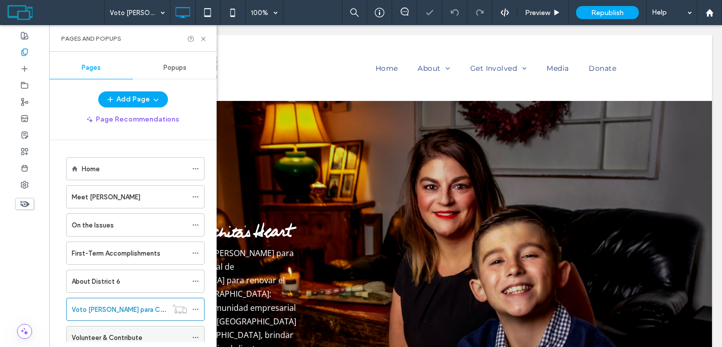
click at [121, 328] on div "Volunteer & Contribute" at bounding box center [129, 337] width 115 height 22
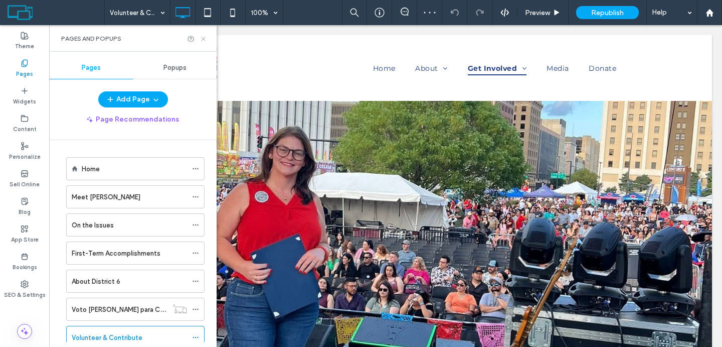
click at [207, 40] on icon at bounding box center [204, 39] width 8 height 8
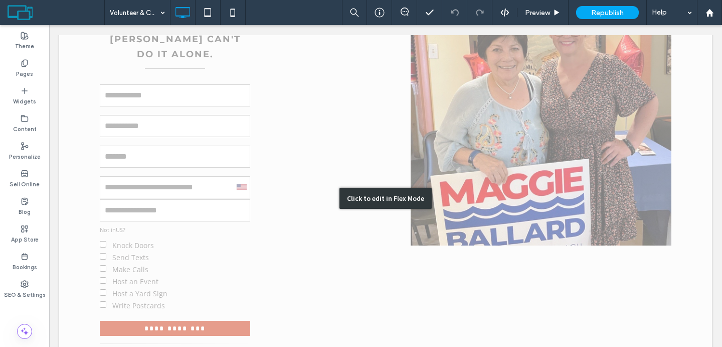
scroll to position [1051, 0]
